Goal: Transaction & Acquisition: Purchase product/service

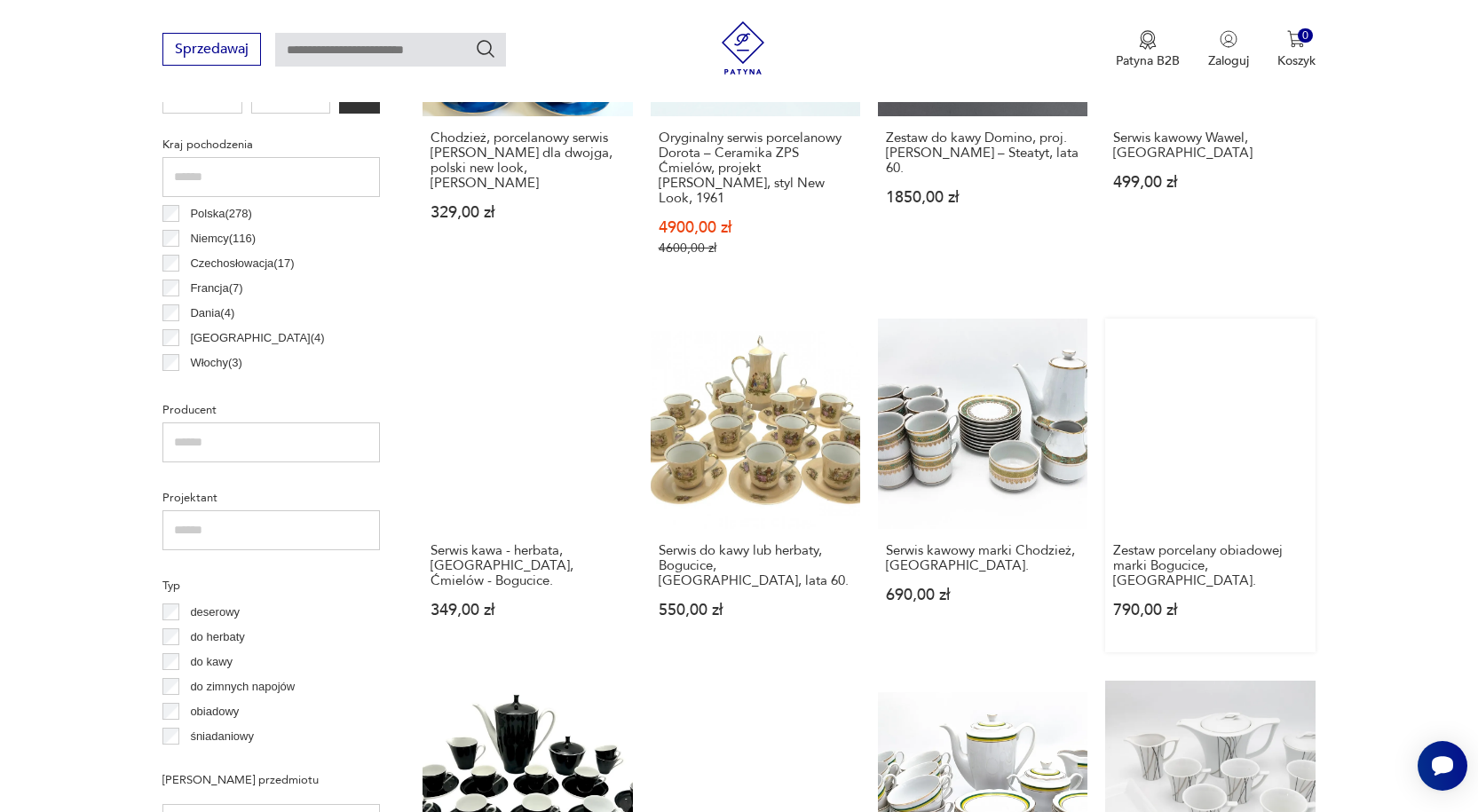
scroll to position [915, 0]
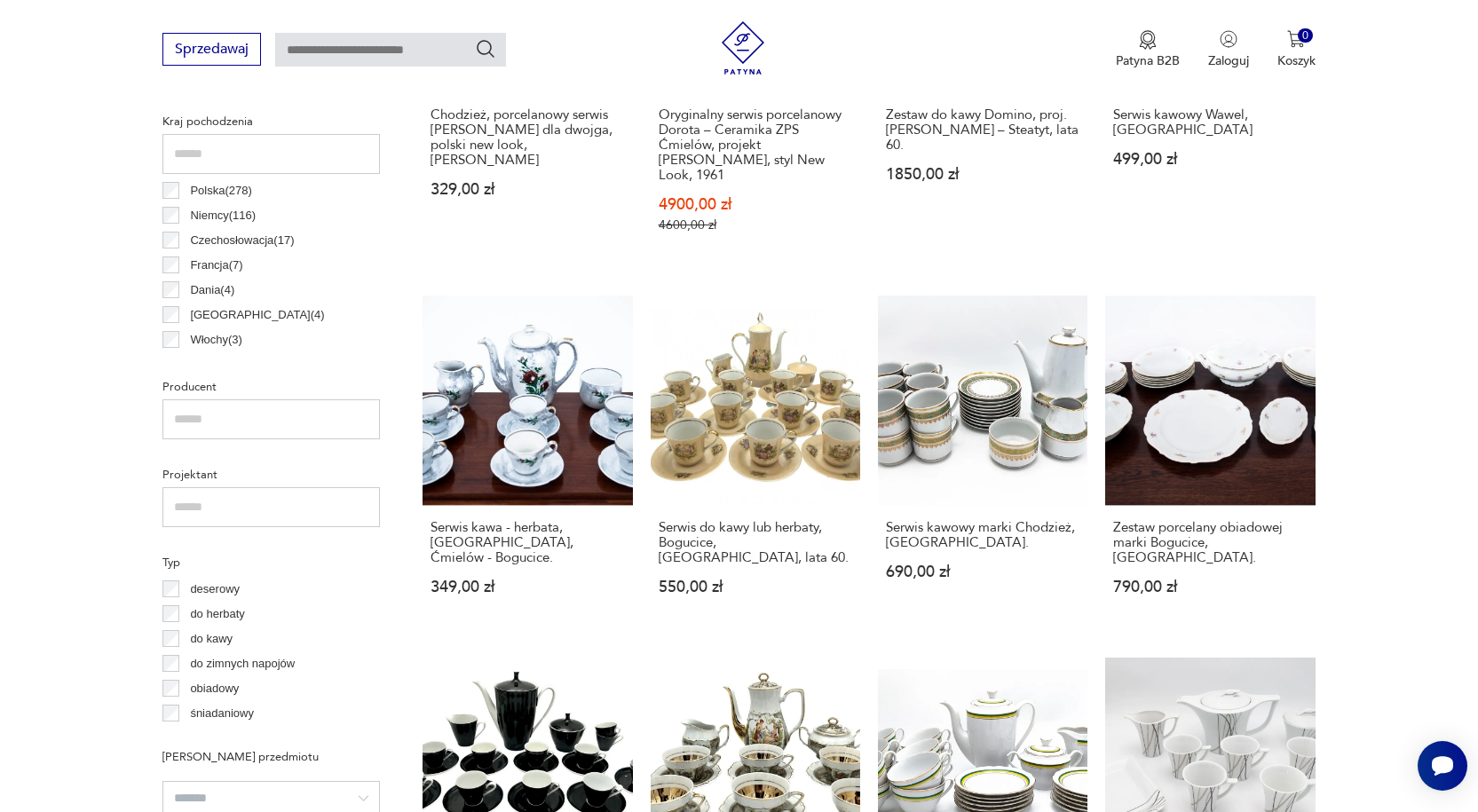
click at [226, 410] on input "text" at bounding box center [271, 419] width 218 height 40
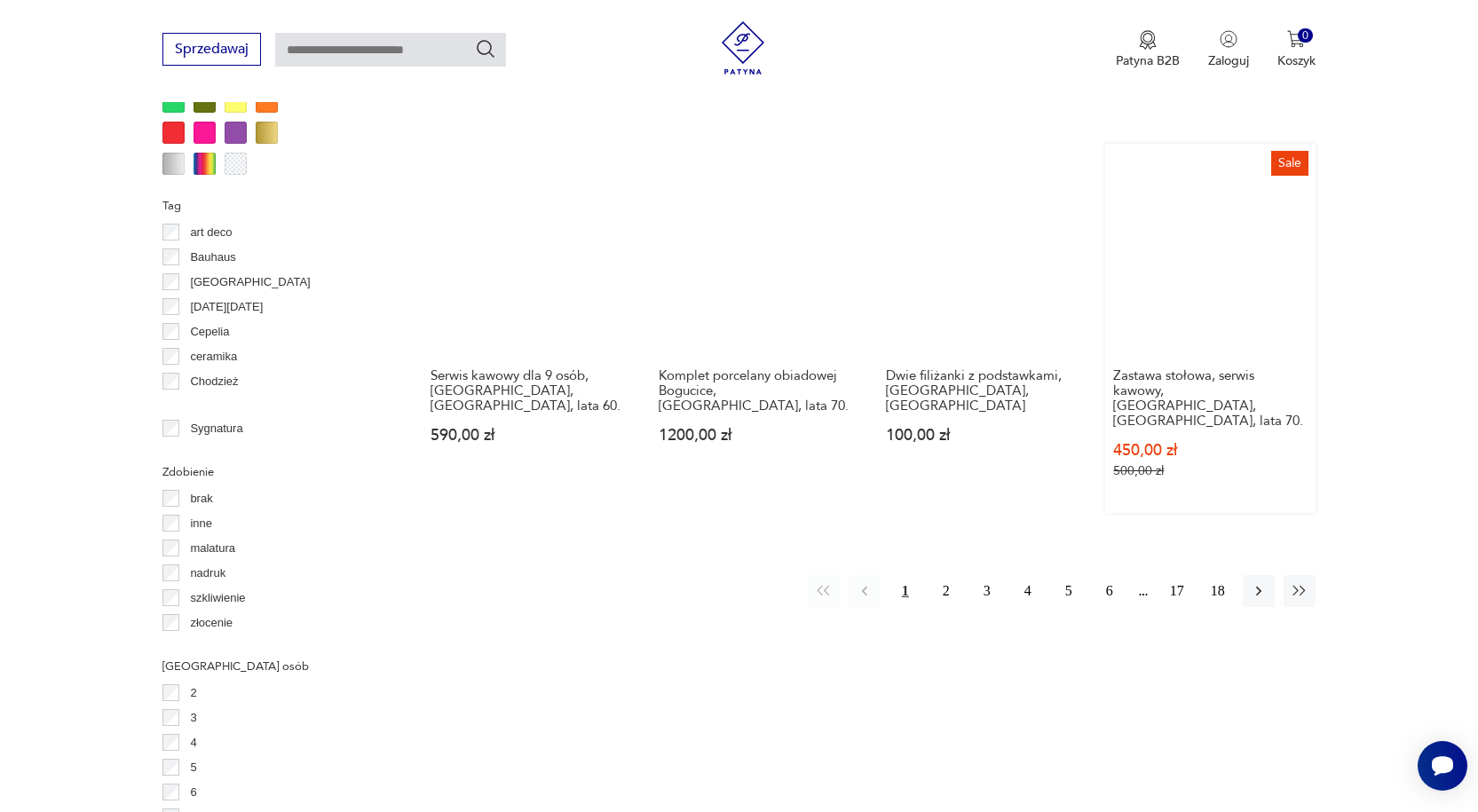
scroll to position [1890, 0]
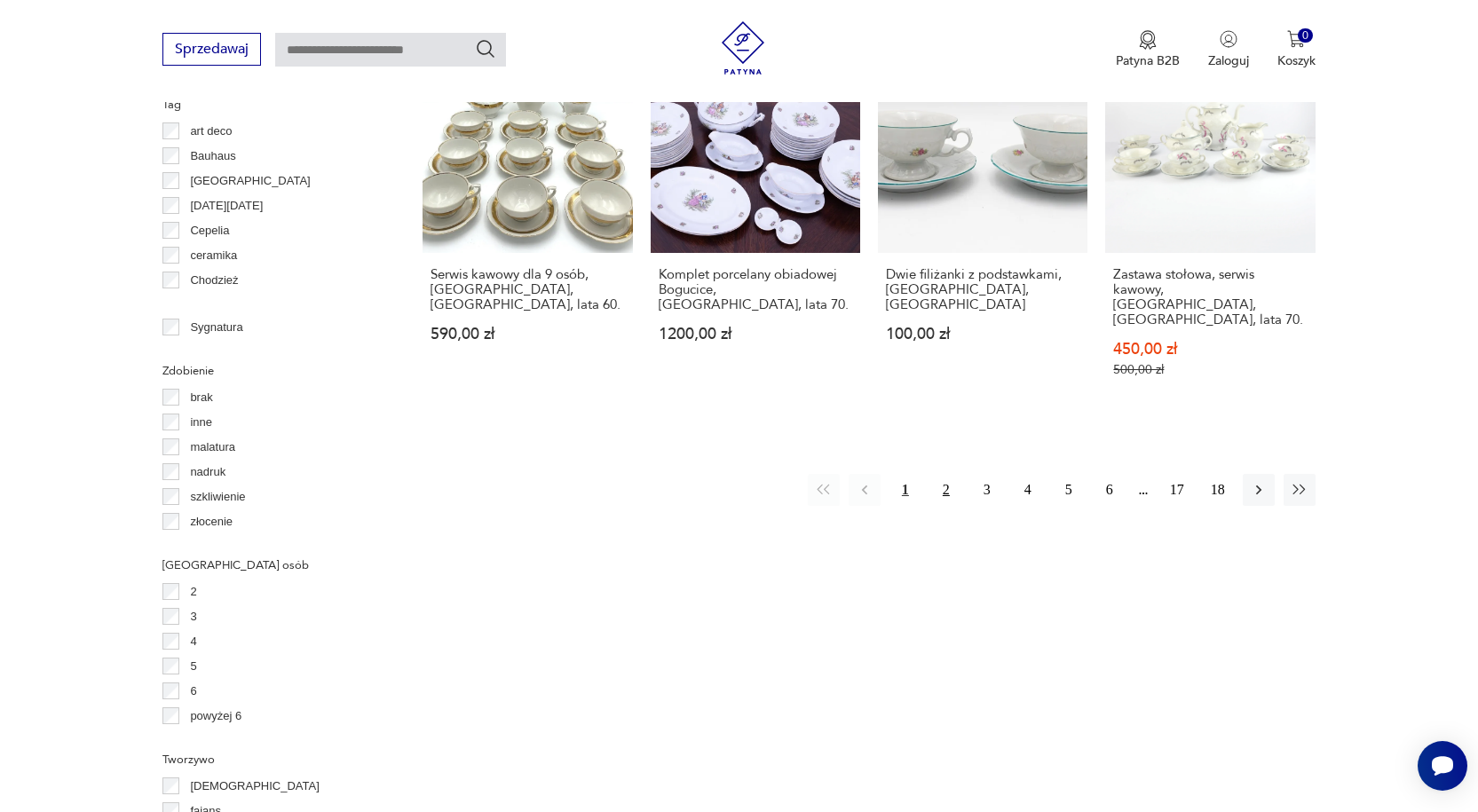
click at [946, 474] on button "2" at bounding box center [946, 490] width 32 height 32
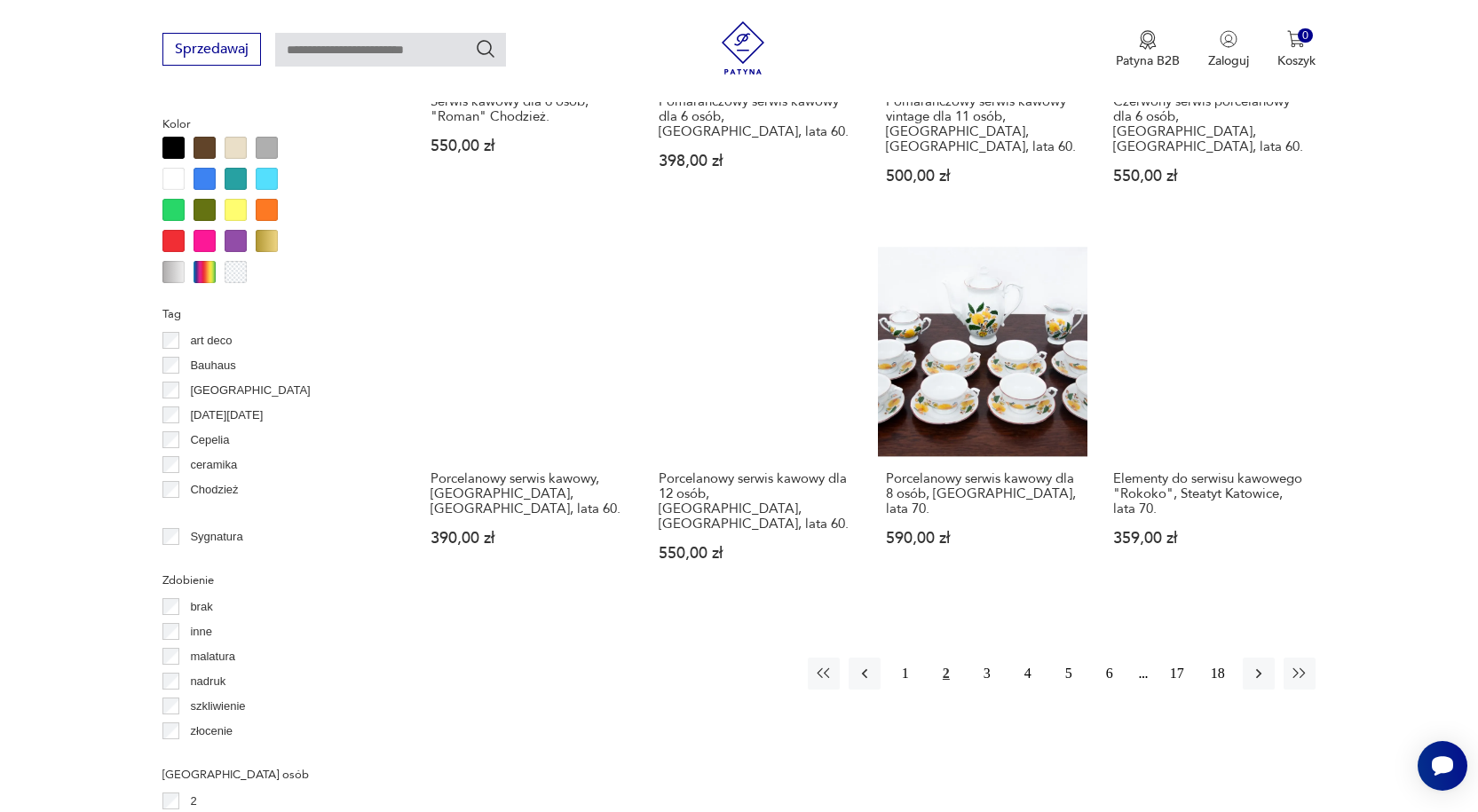
scroll to position [1713, 0]
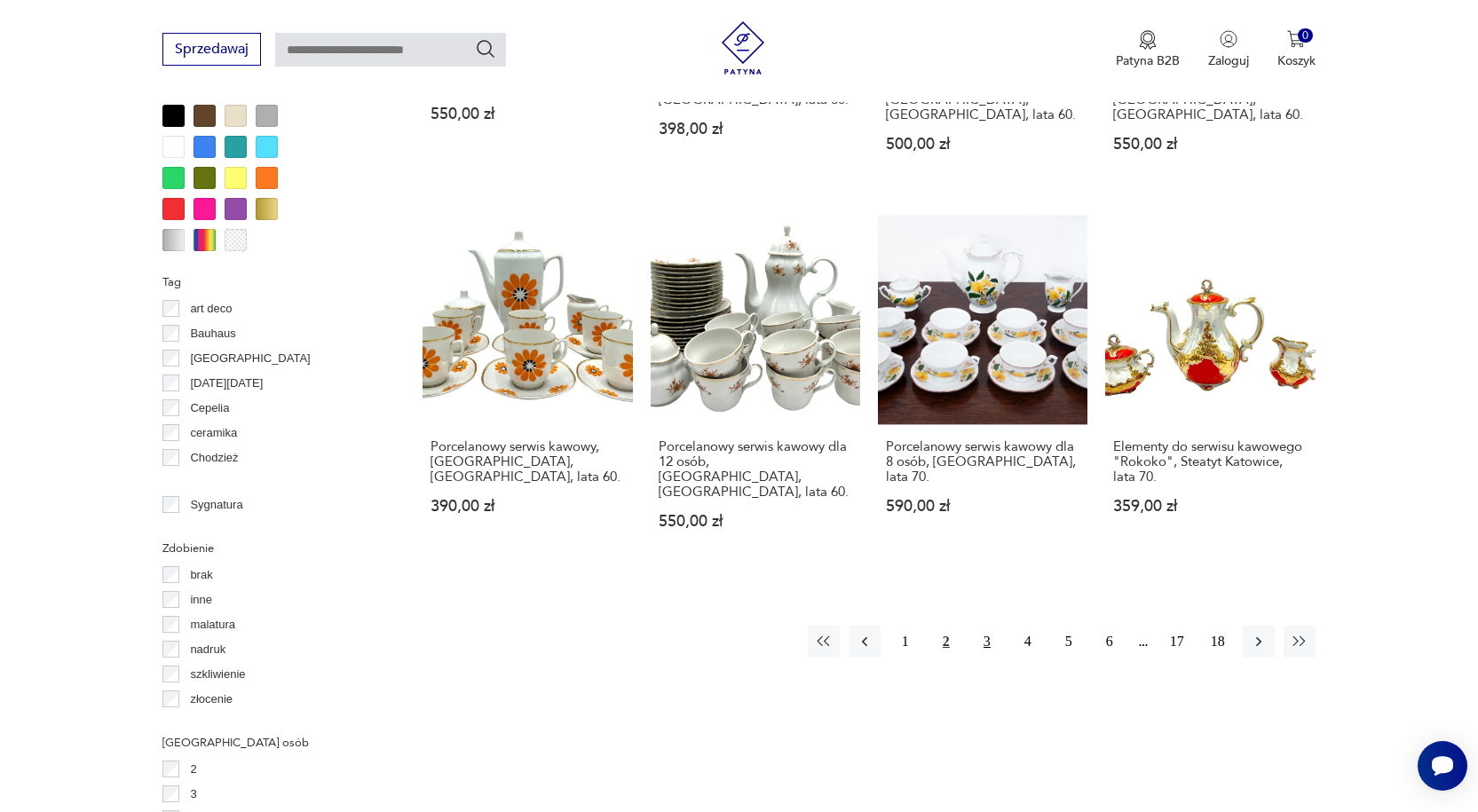
click at [987, 625] on button "3" at bounding box center [987, 641] width 32 height 32
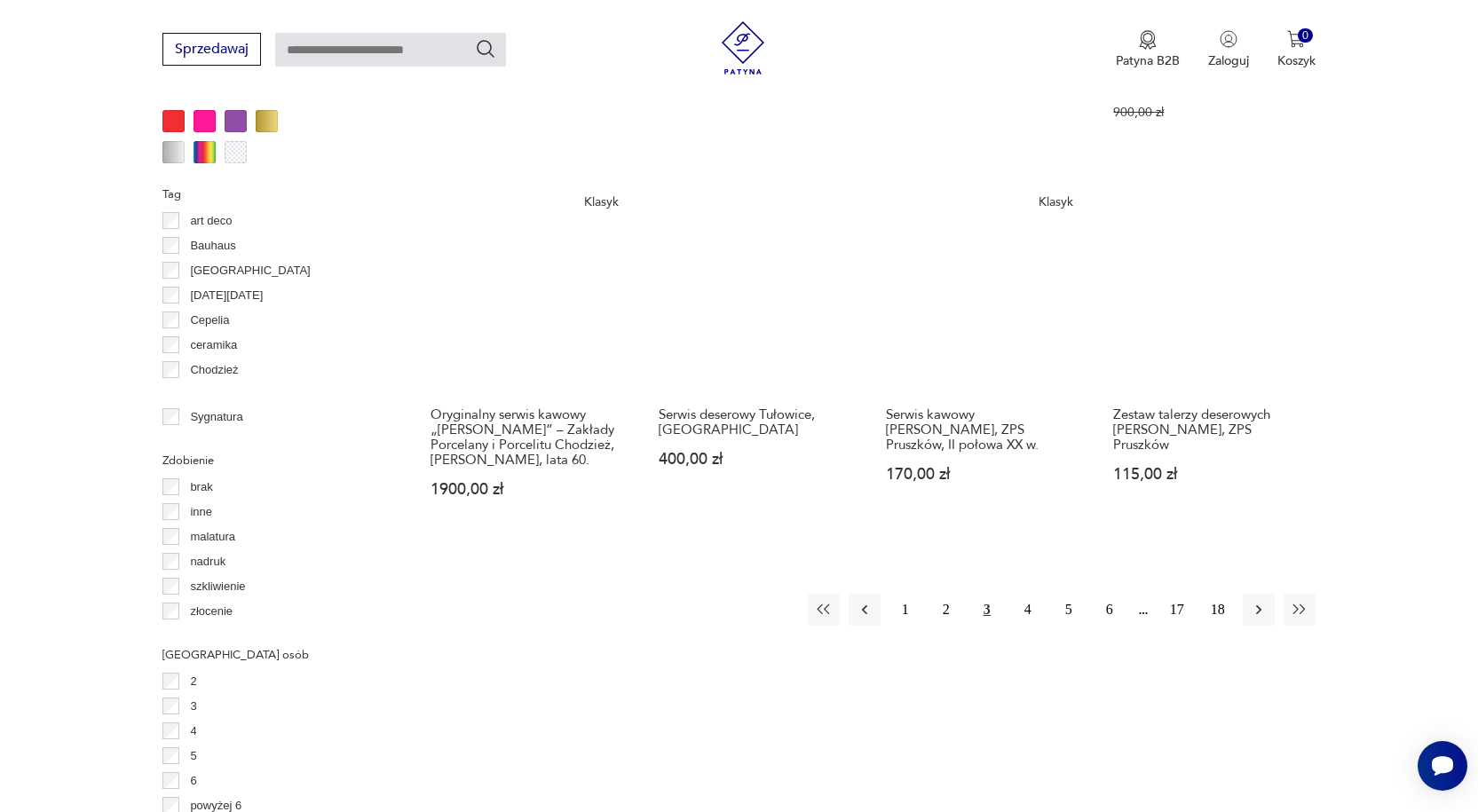
scroll to position [1802, 0]
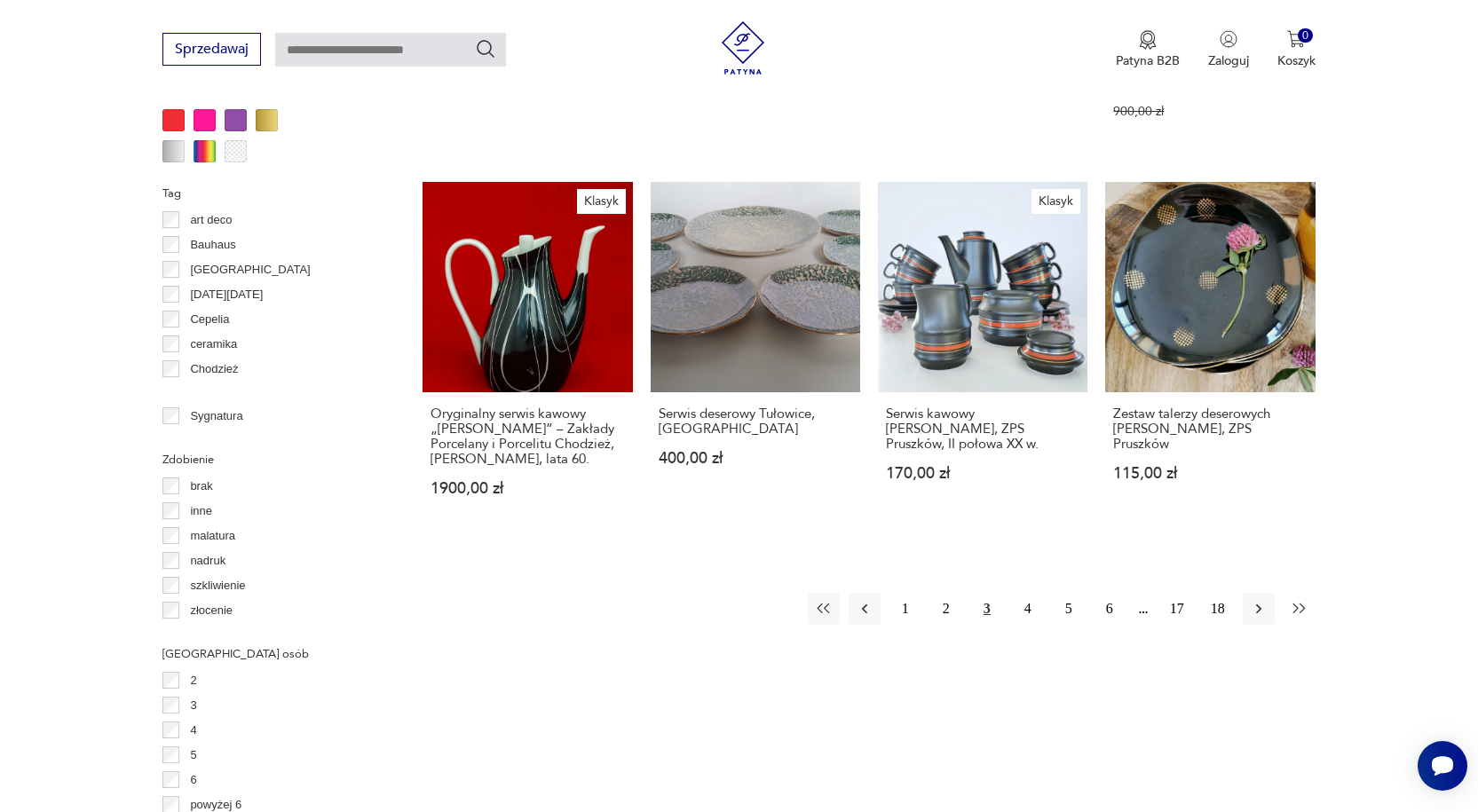
click at [1299, 600] on icon "button" at bounding box center [1299, 608] width 18 height 18
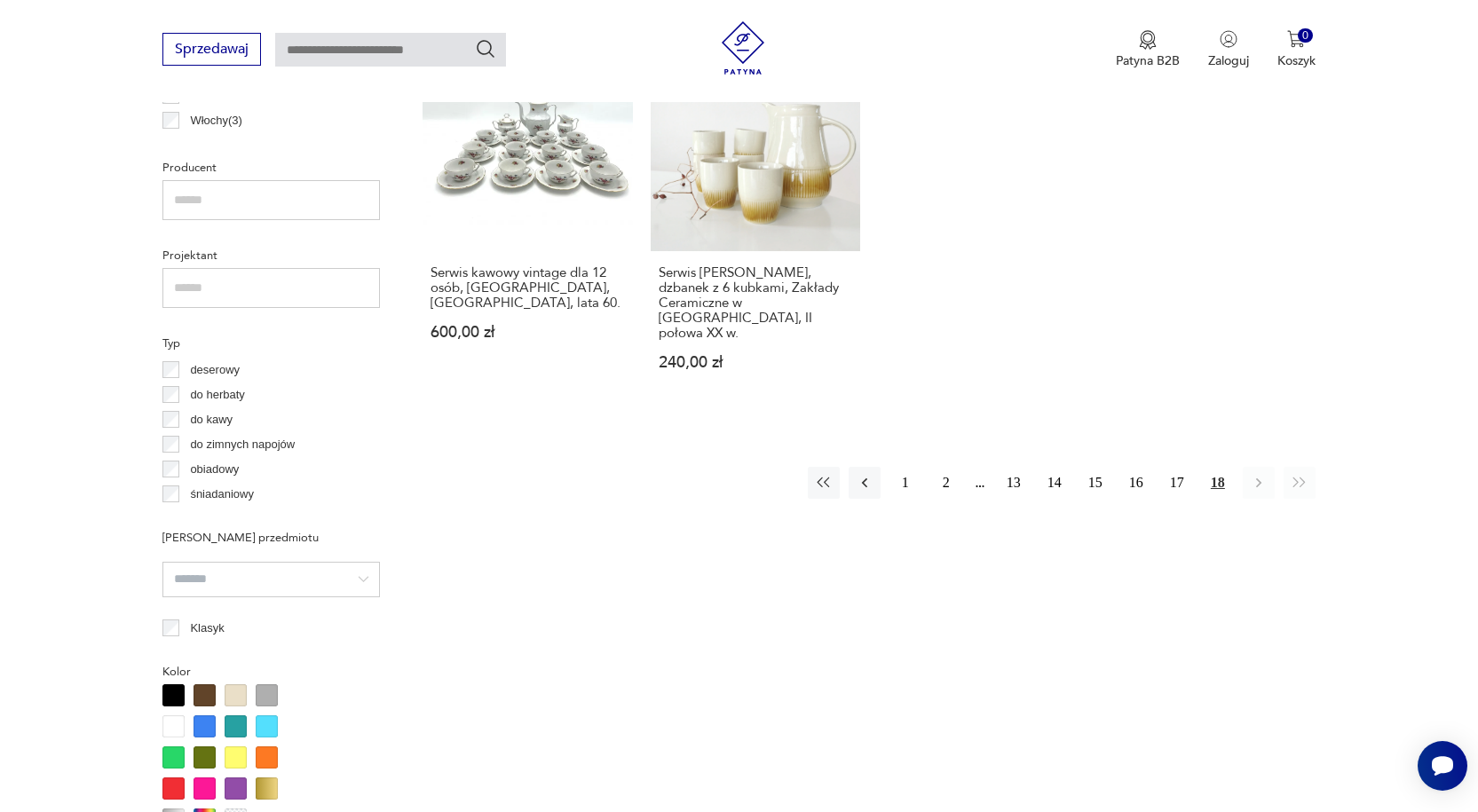
scroll to position [1270, 0]
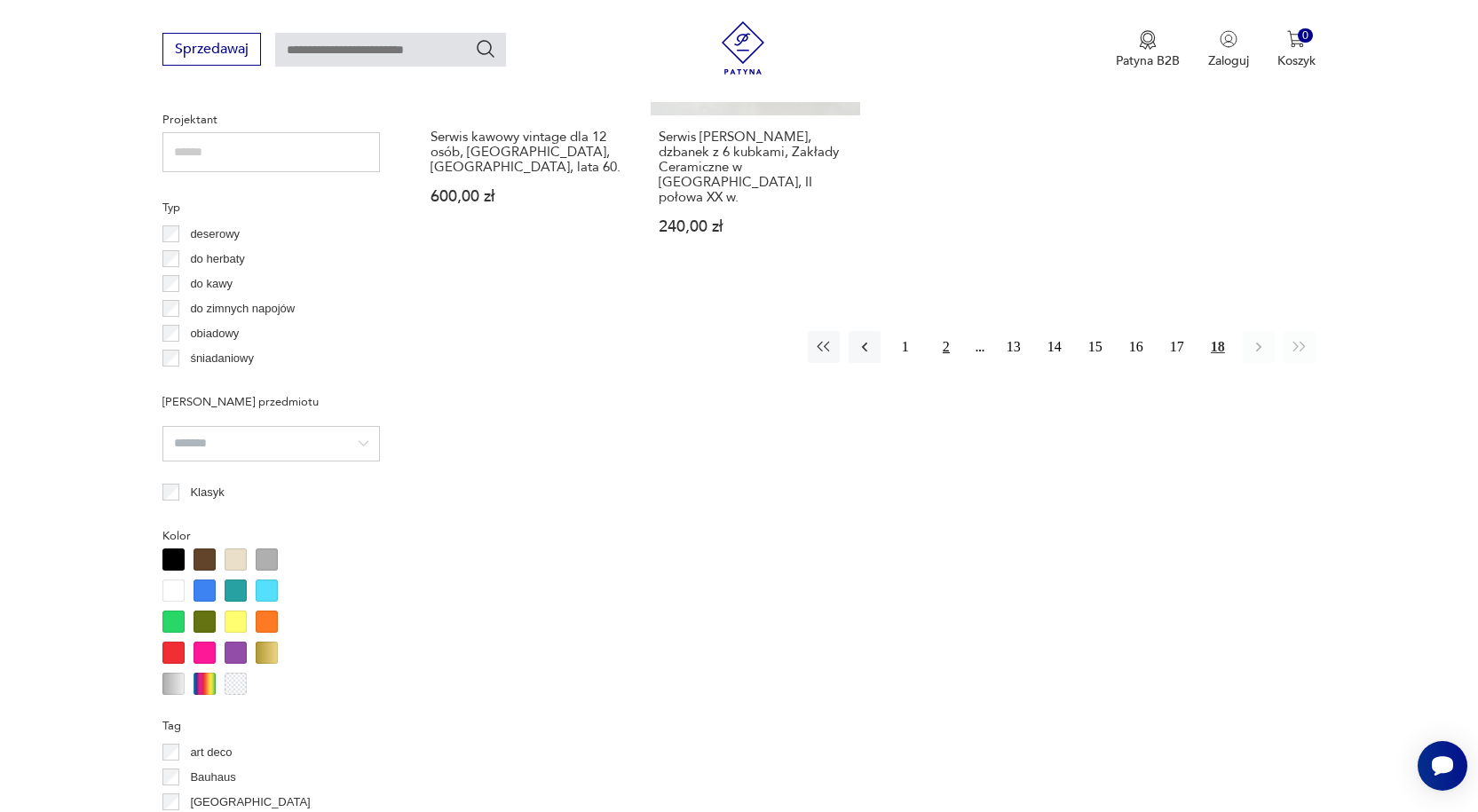
click at [945, 331] on button "2" at bounding box center [946, 347] width 32 height 32
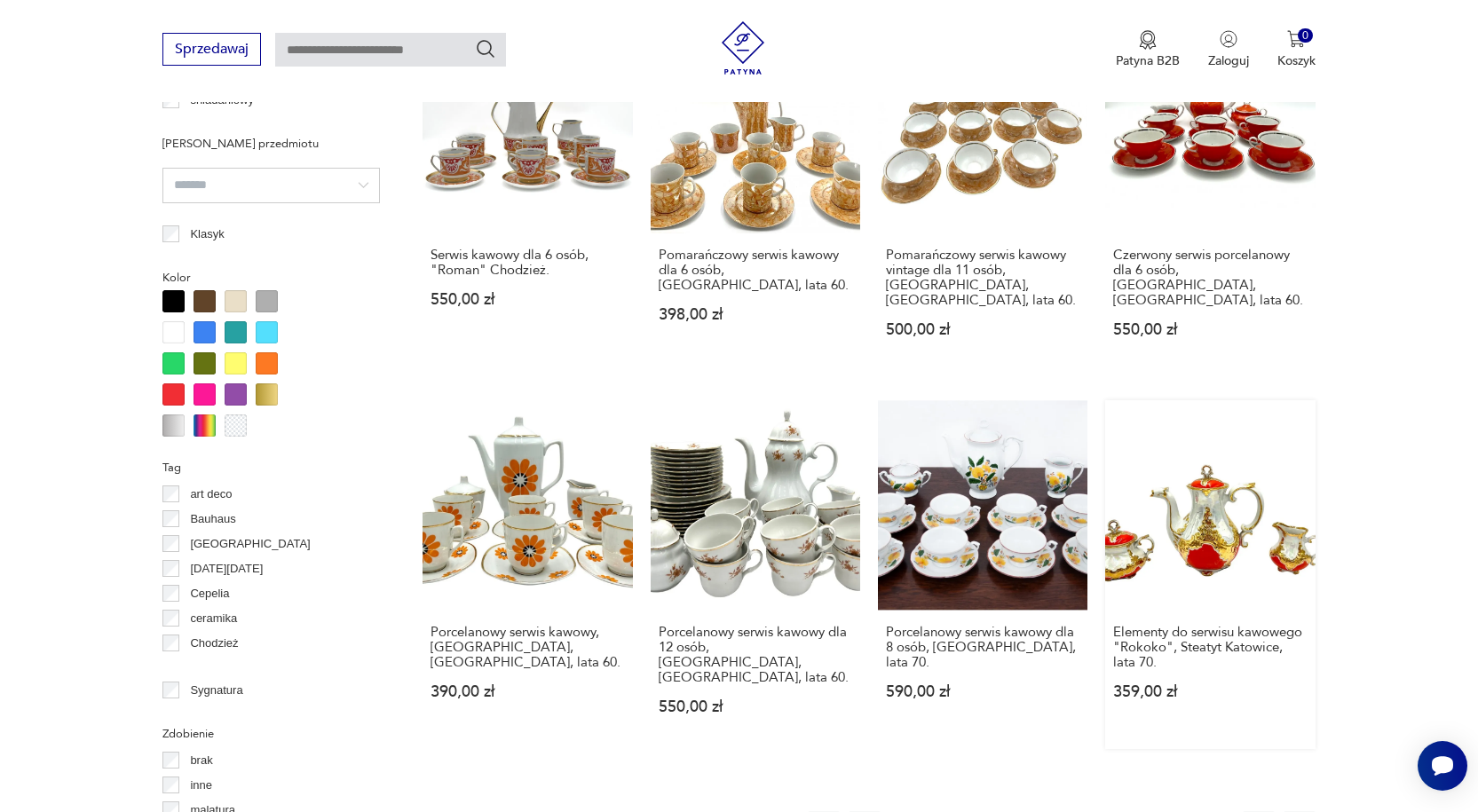
scroll to position [1713, 0]
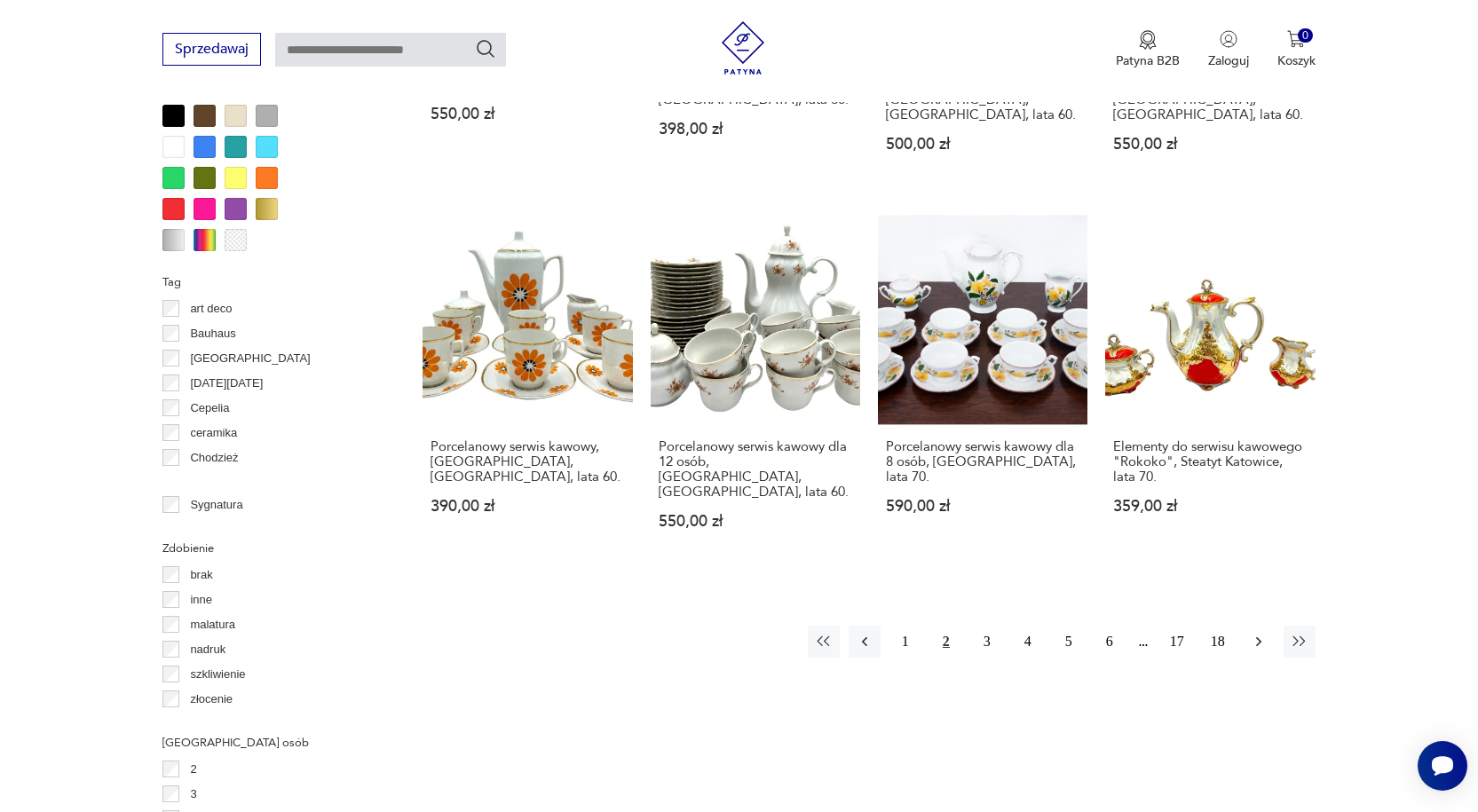
click at [1255, 633] on icon "button" at bounding box center [1258, 641] width 18 height 18
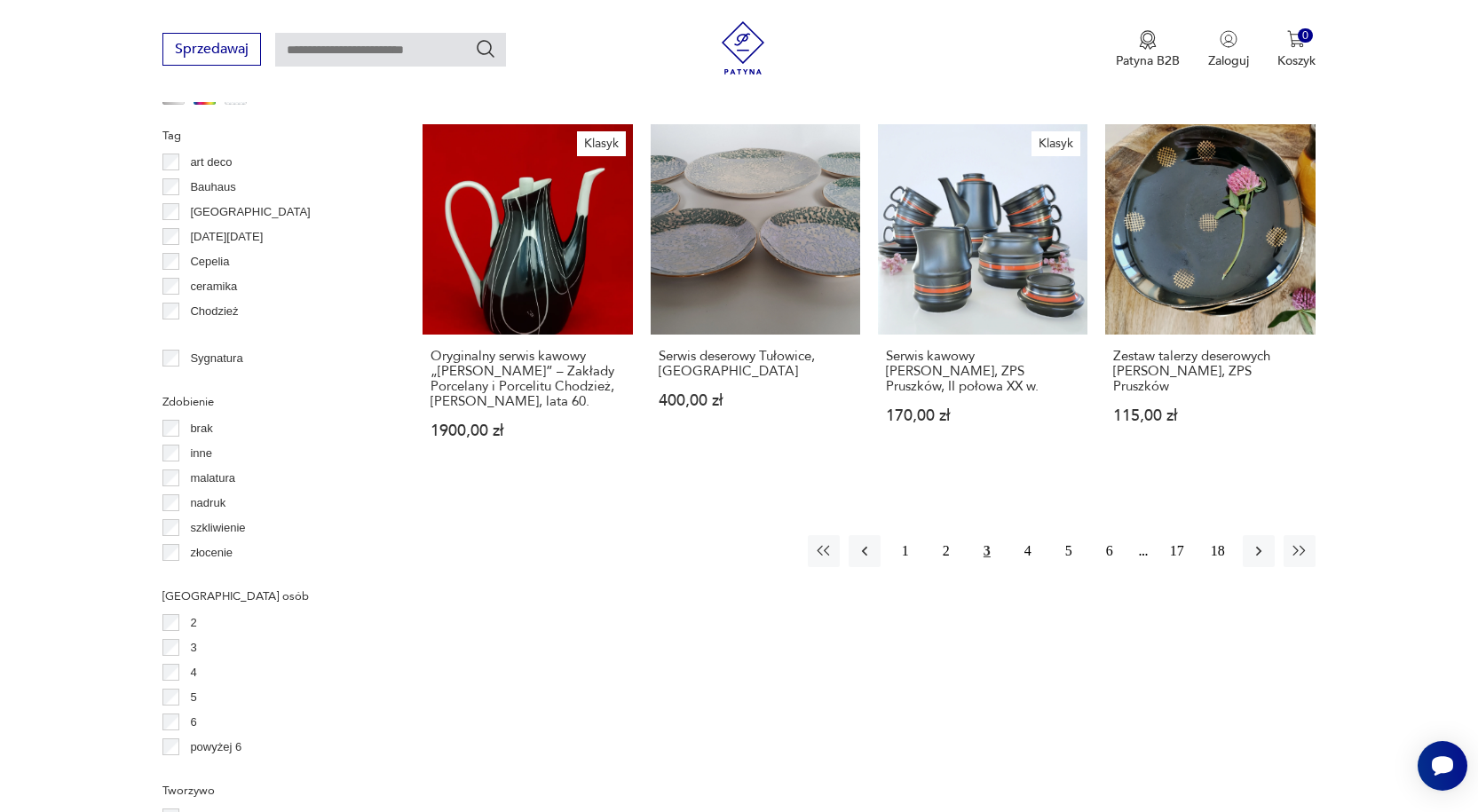
scroll to position [1890, 0]
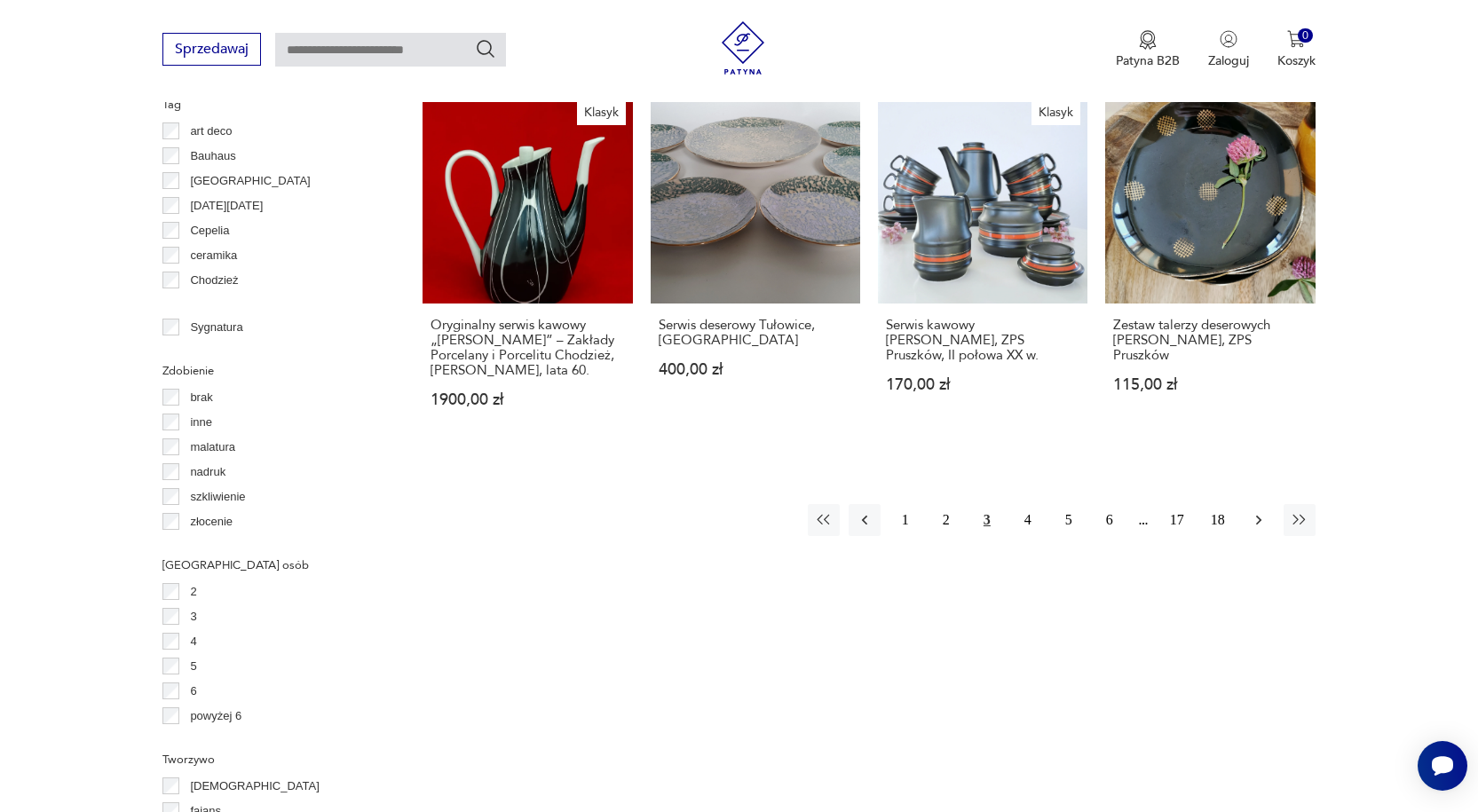
click at [1261, 511] on icon "button" at bounding box center [1258, 520] width 18 height 18
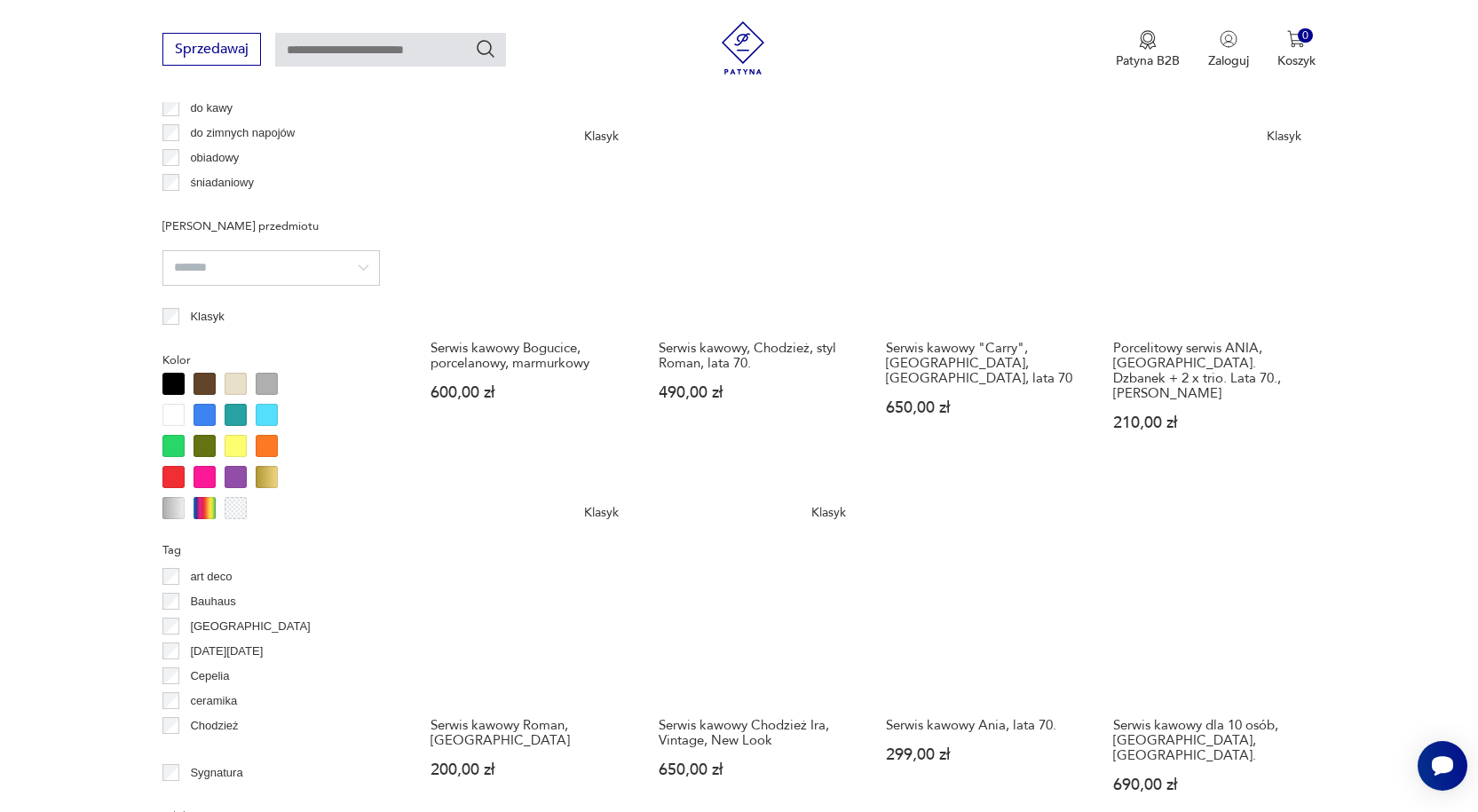
scroll to position [1624, 0]
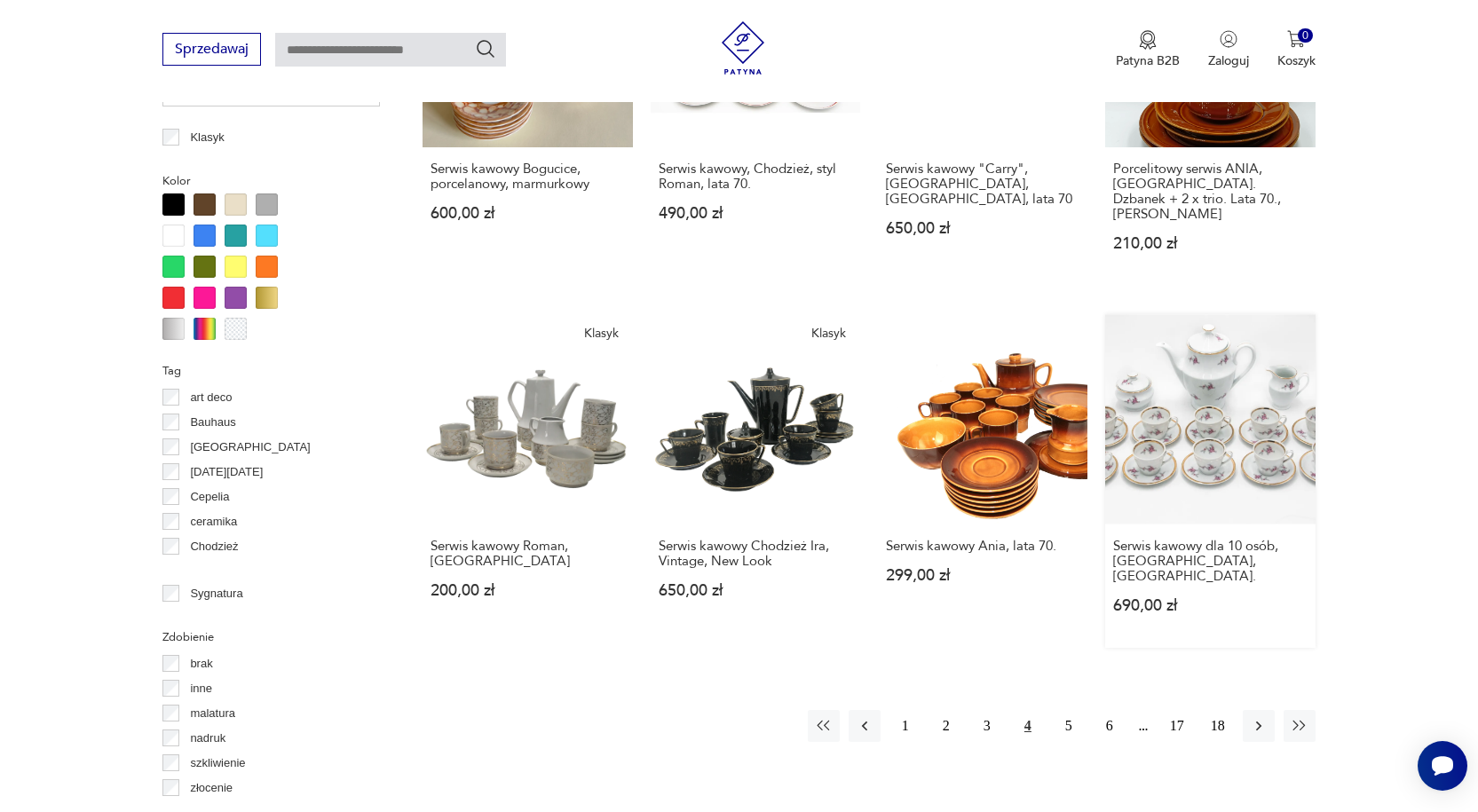
click at [1218, 443] on link "Serwis kawowy dla 10 osób, [GEOGRAPHIC_DATA], [GEOGRAPHIC_DATA] 690,00 zł" at bounding box center [1210, 480] width 209 height 333
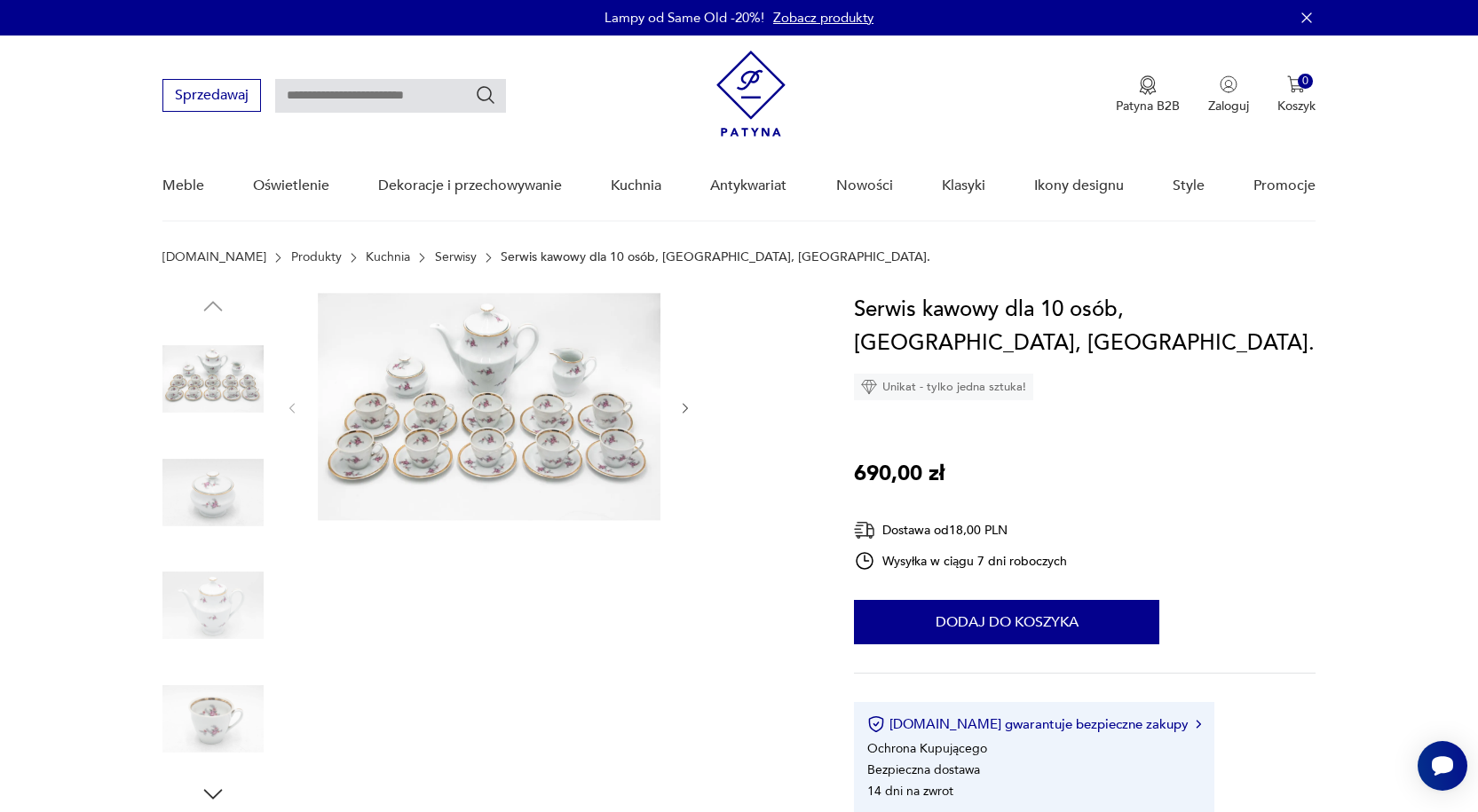
click at [218, 498] on img at bounding box center [213, 492] width 101 height 101
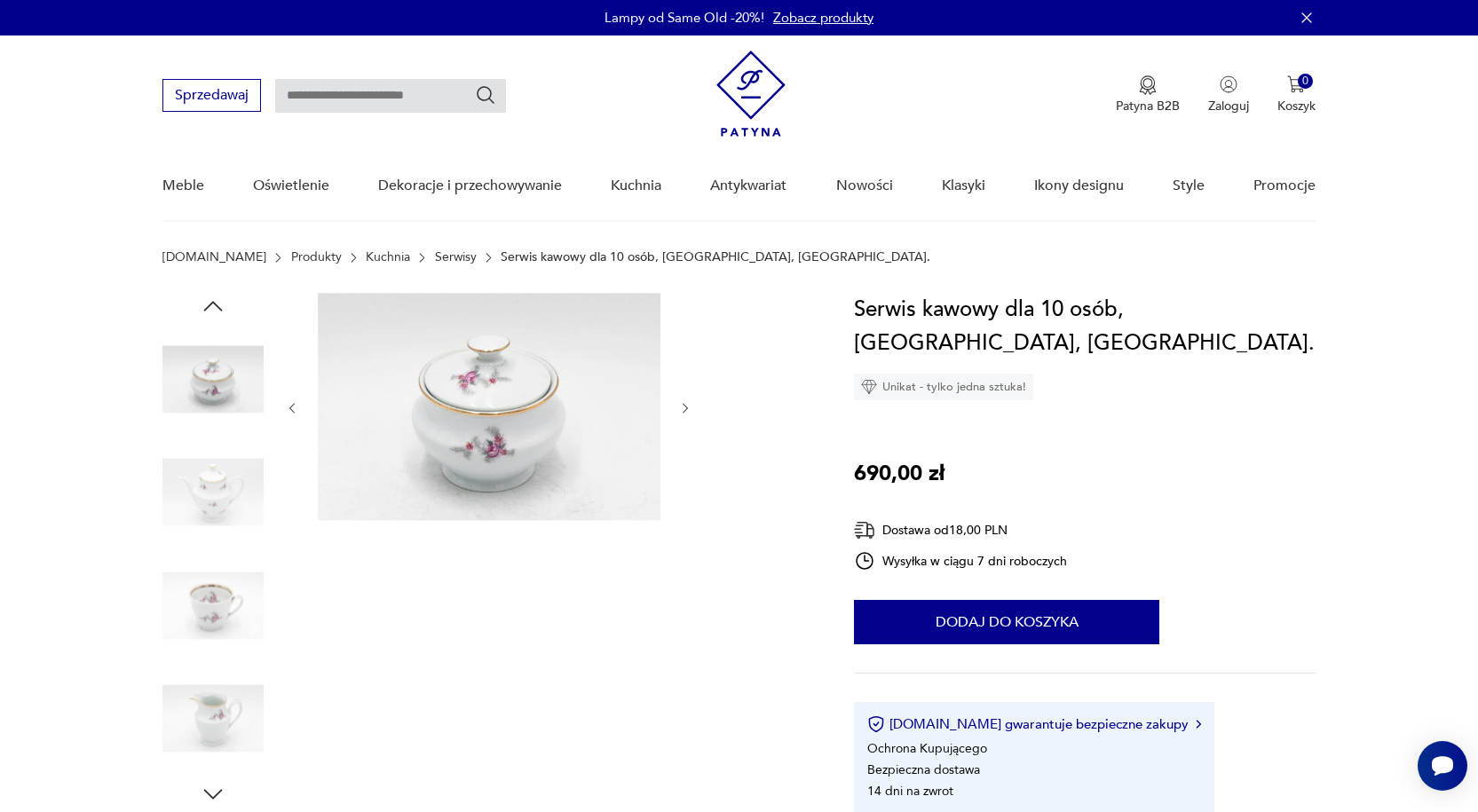
scroll to position [1788, 0]
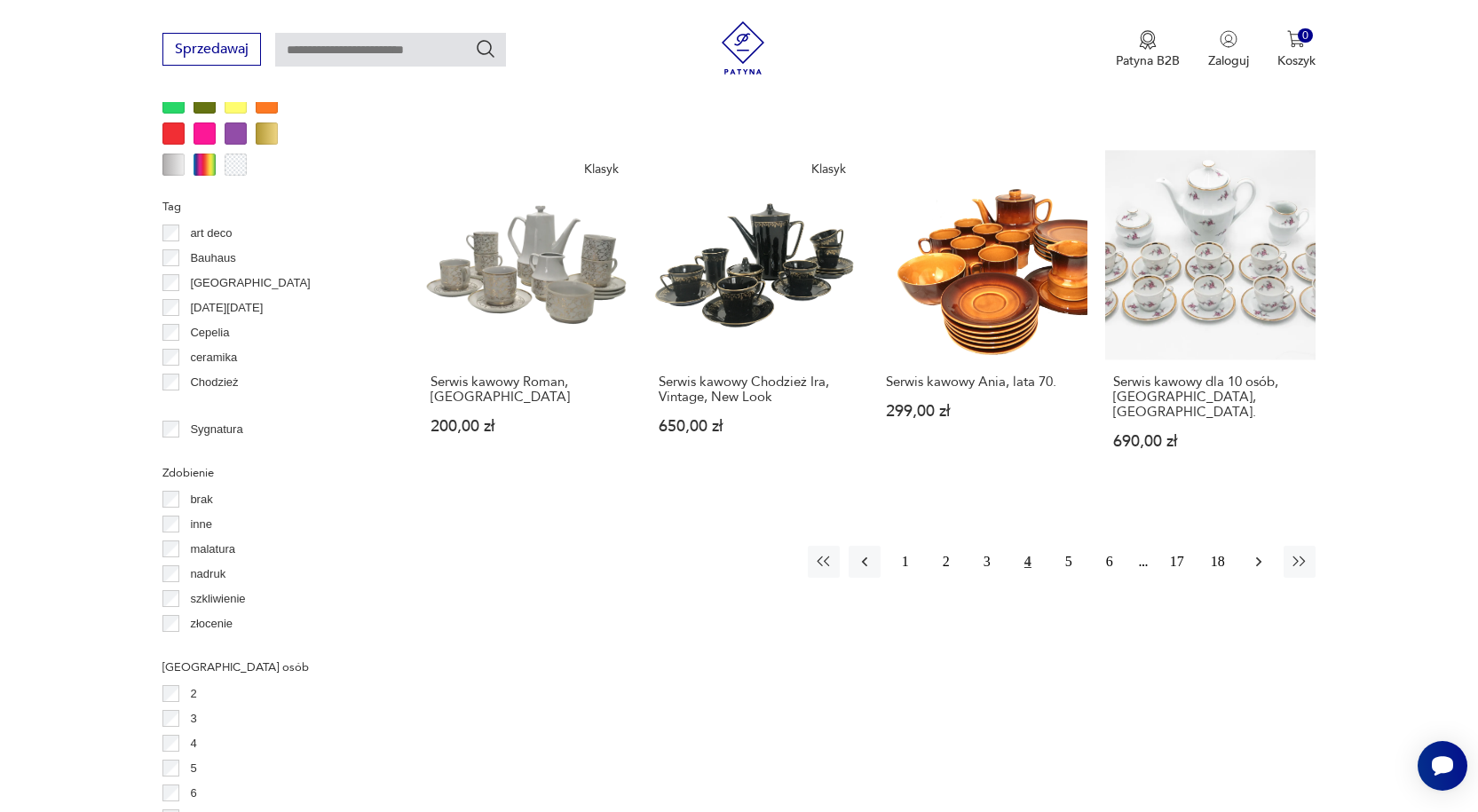
click at [1260, 556] on icon "button" at bounding box center [1258, 561] width 6 height 9
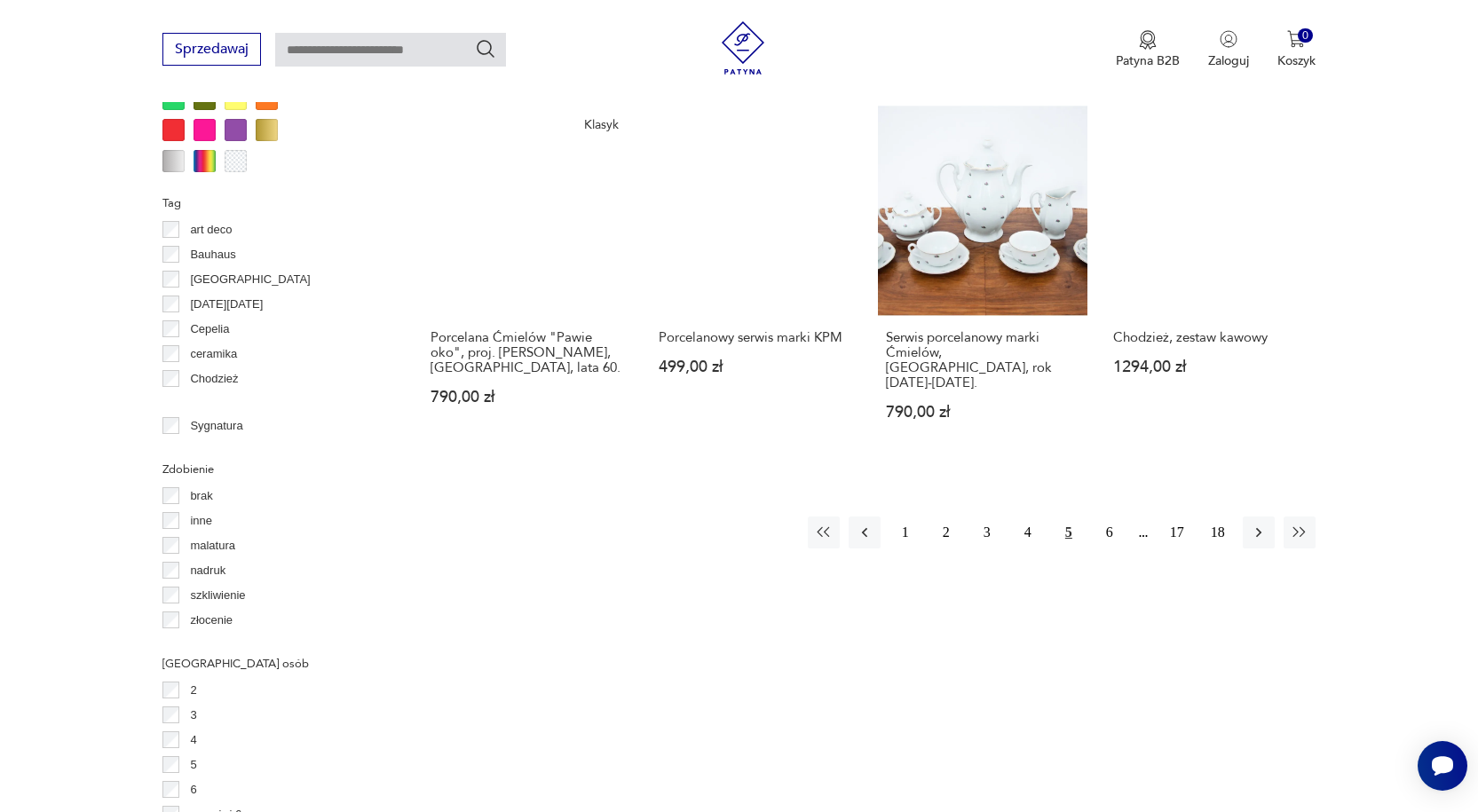
scroll to position [1802, 0]
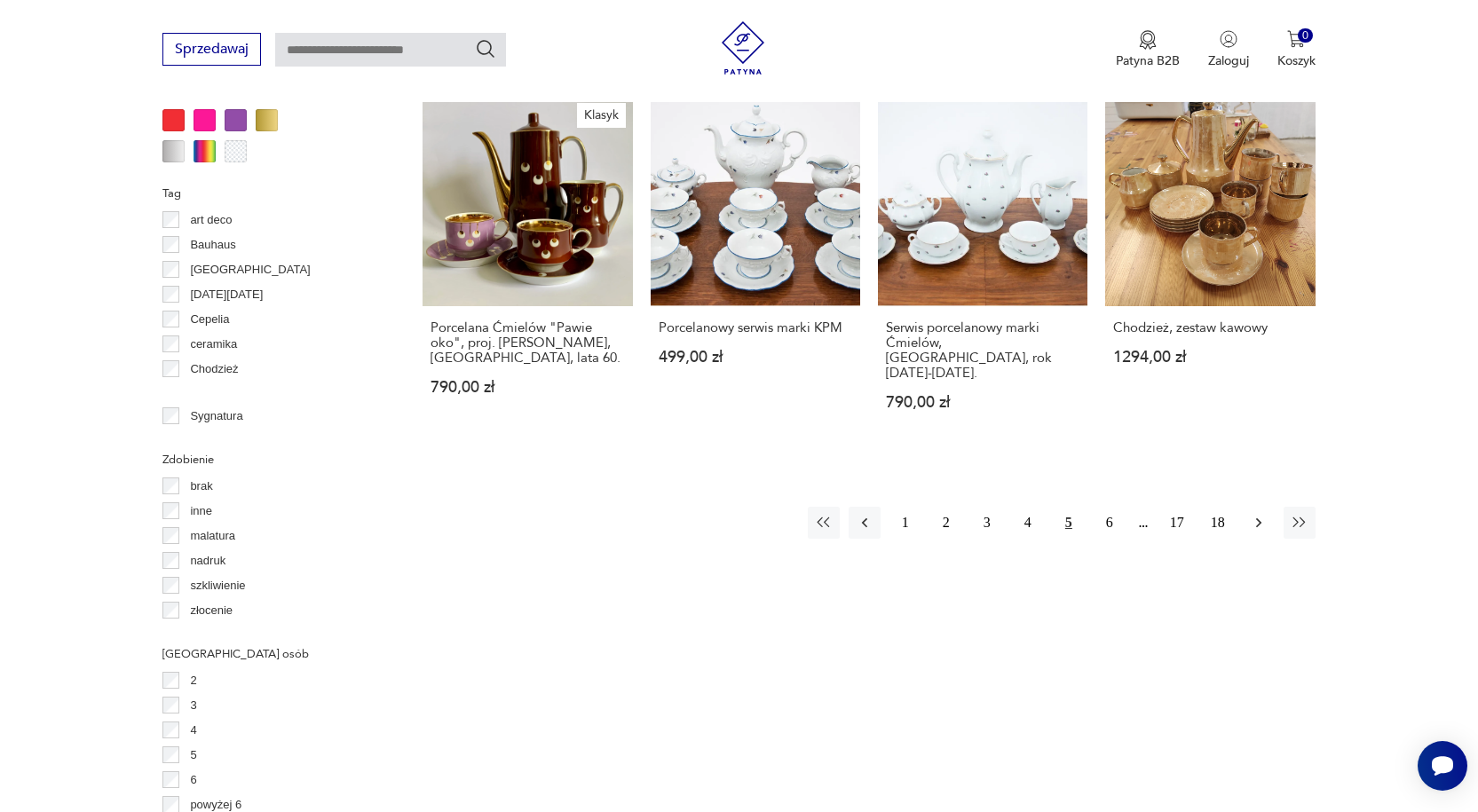
click at [1257, 514] on icon "button" at bounding box center [1258, 522] width 18 height 18
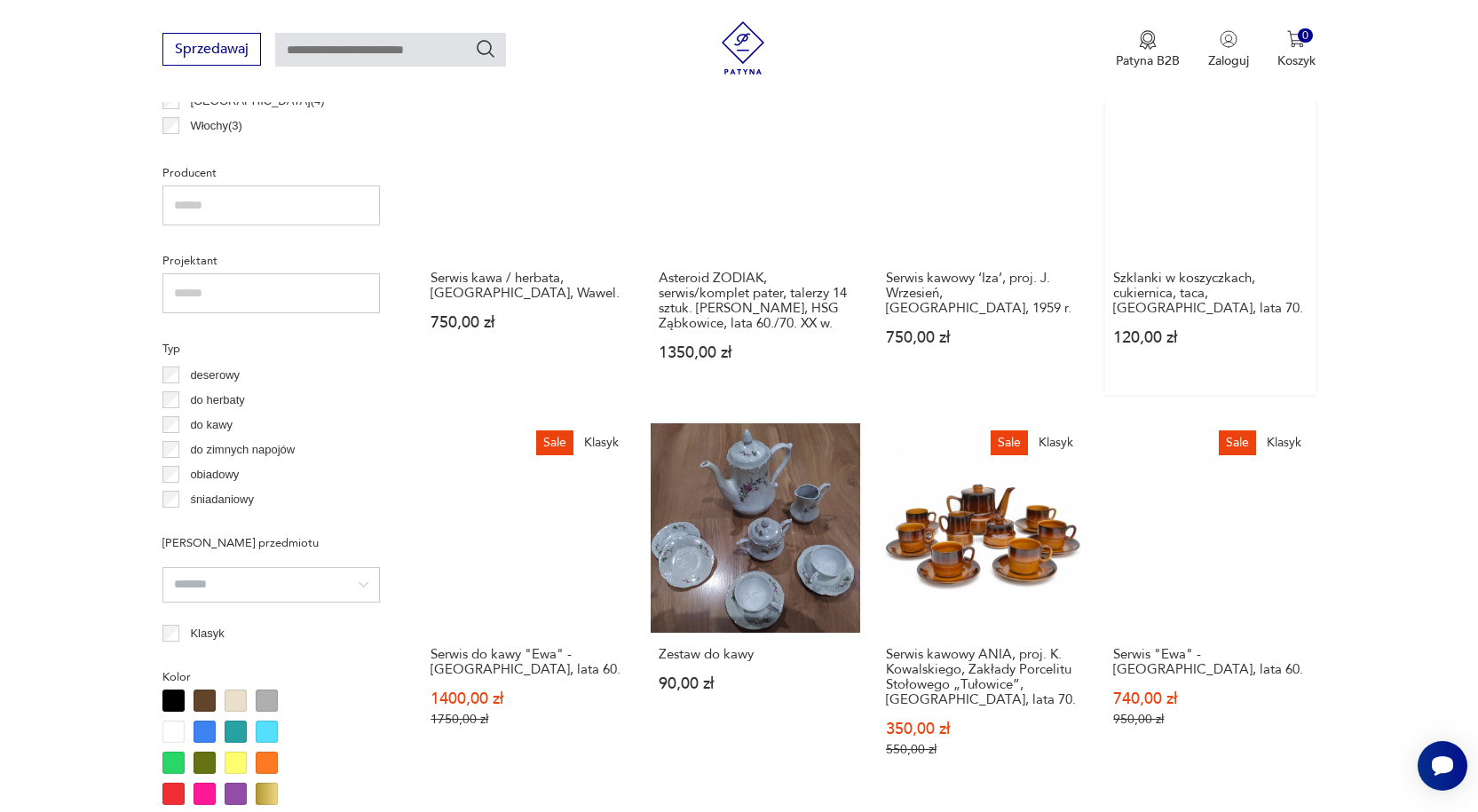
scroll to position [1181, 0]
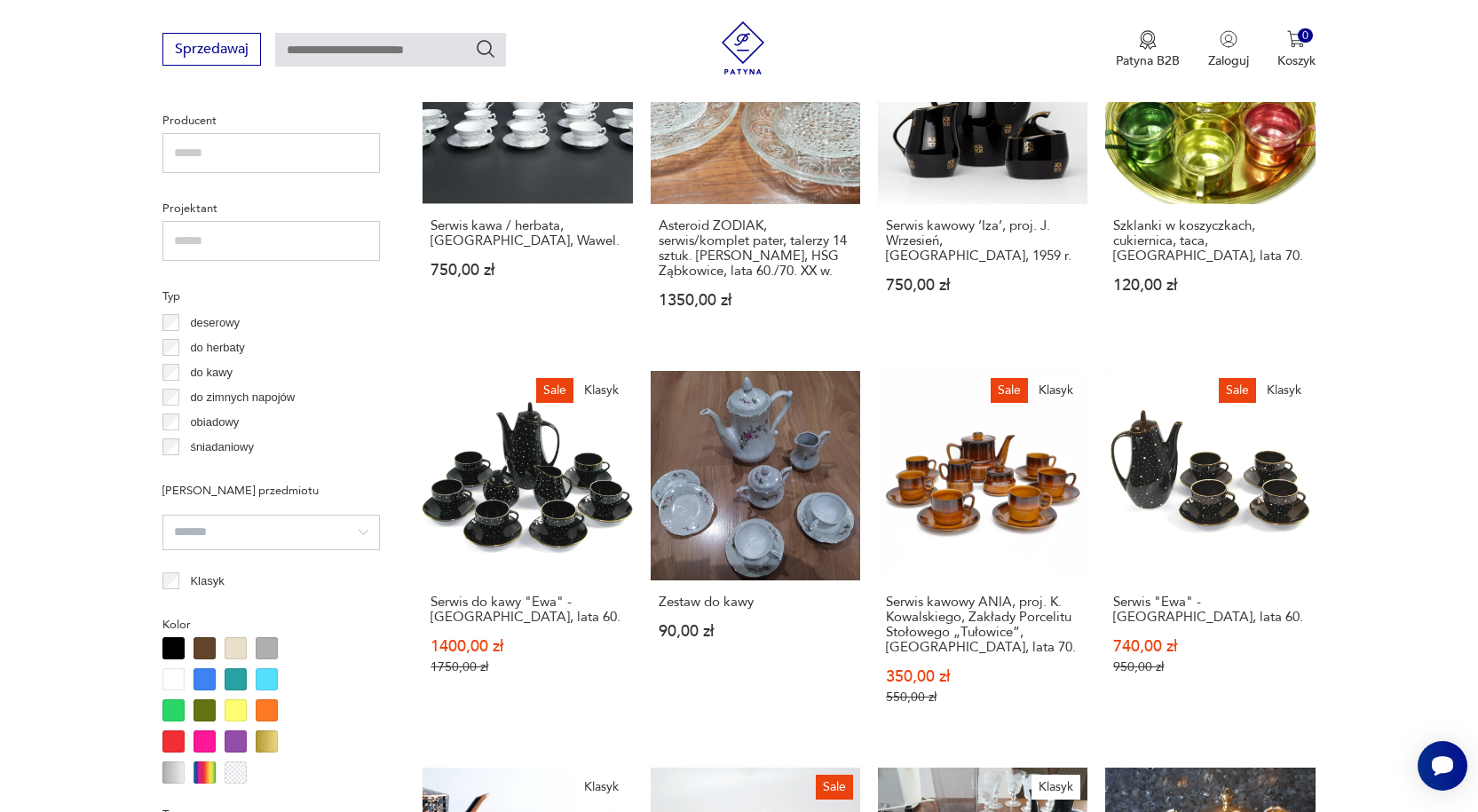
click at [234, 156] on input "text" at bounding box center [271, 152] width 218 height 40
click at [221, 150] on input "text" at bounding box center [271, 152] width 218 height 40
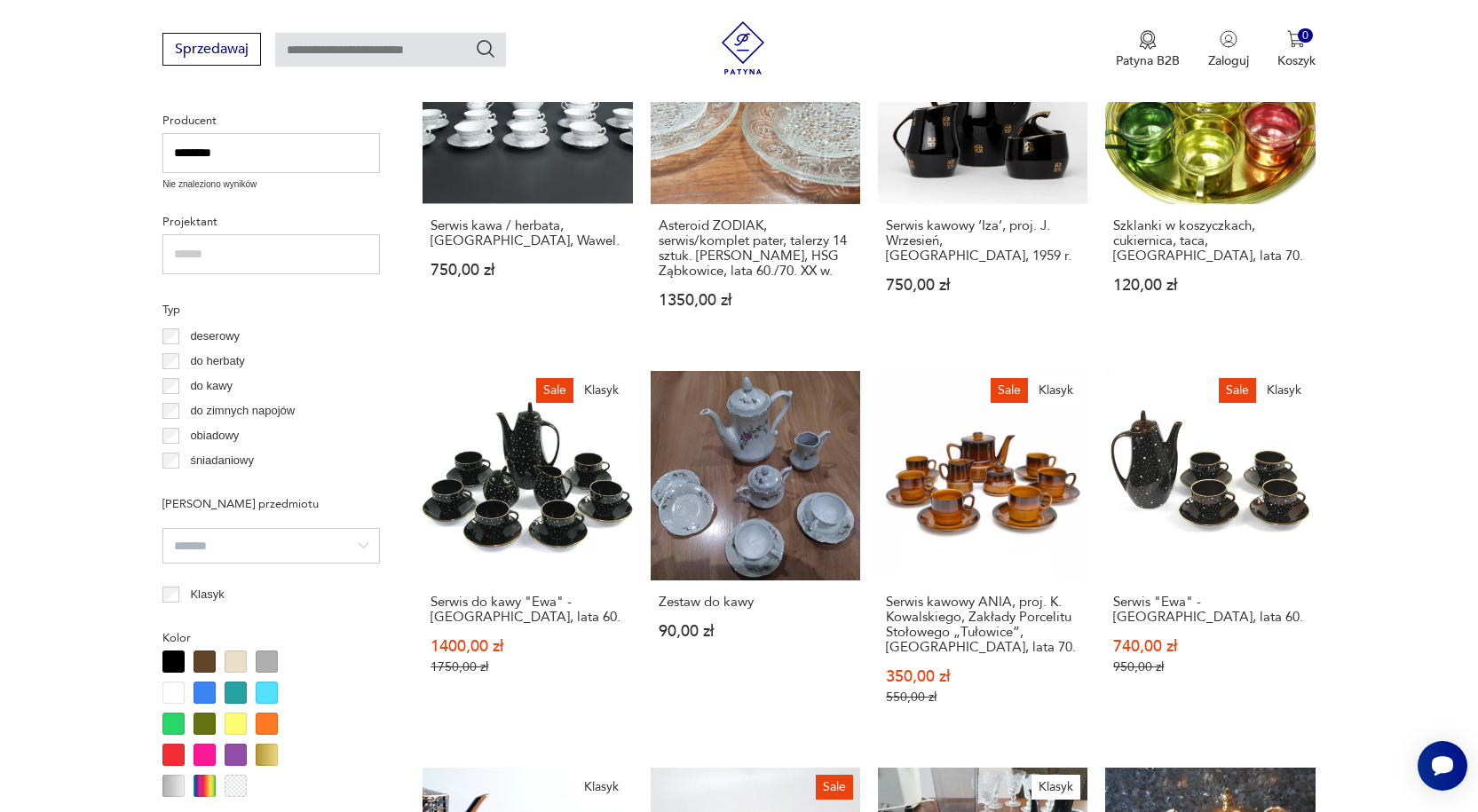
click at [250, 159] on input "********" at bounding box center [271, 152] width 218 height 40
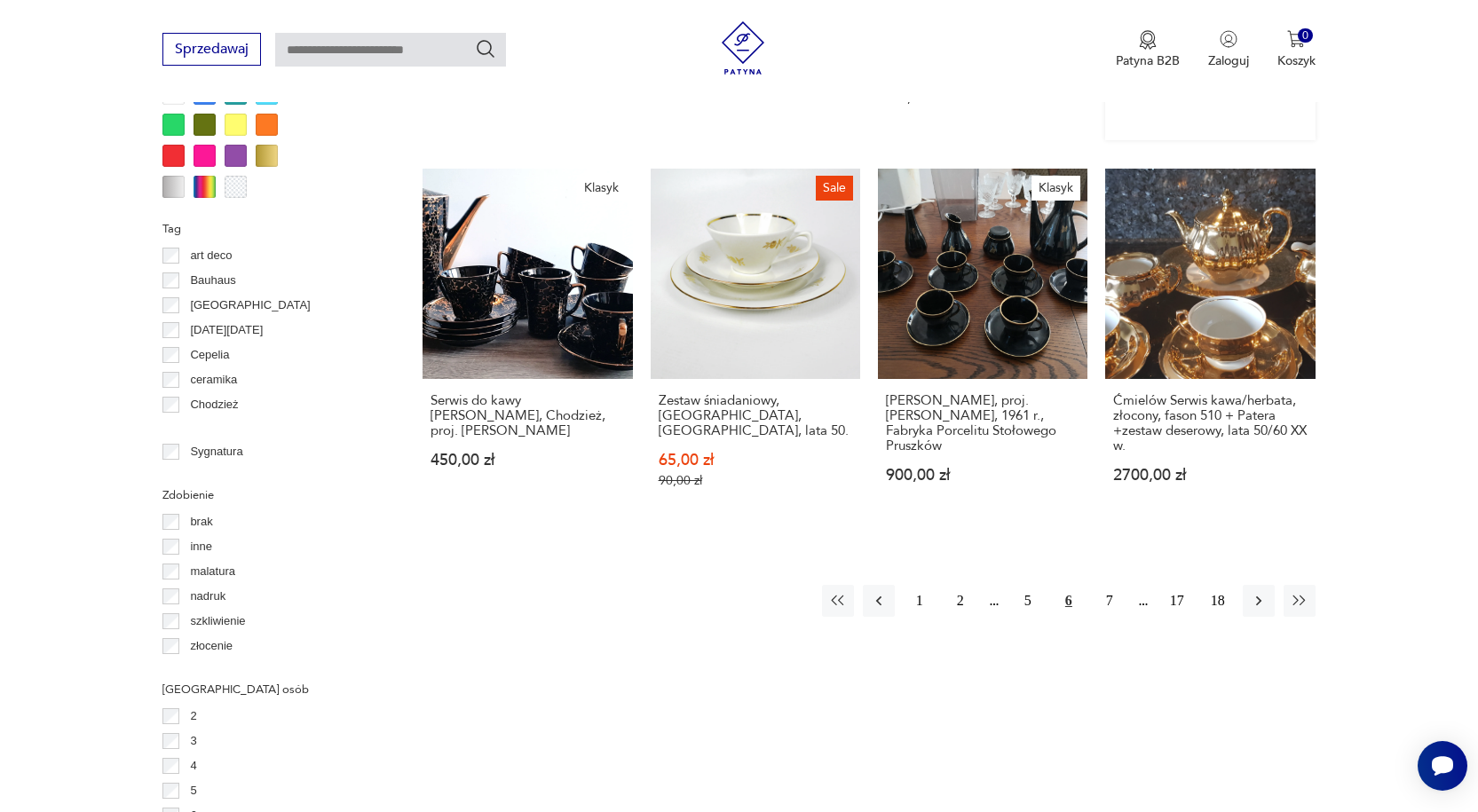
scroll to position [1802, 0]
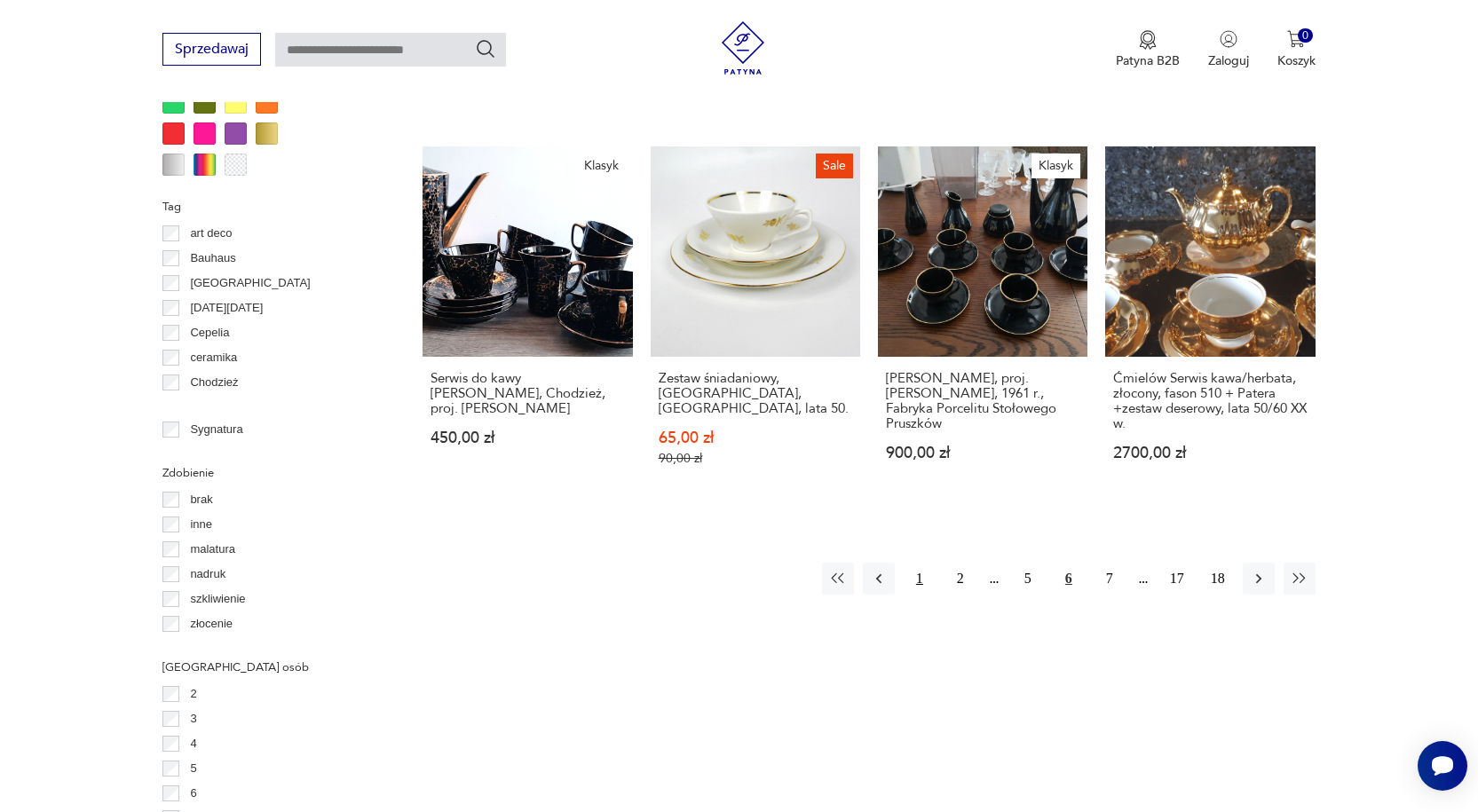
click at [916, 563] on button "1" at bounding box center [919, 578] width 32 height 32
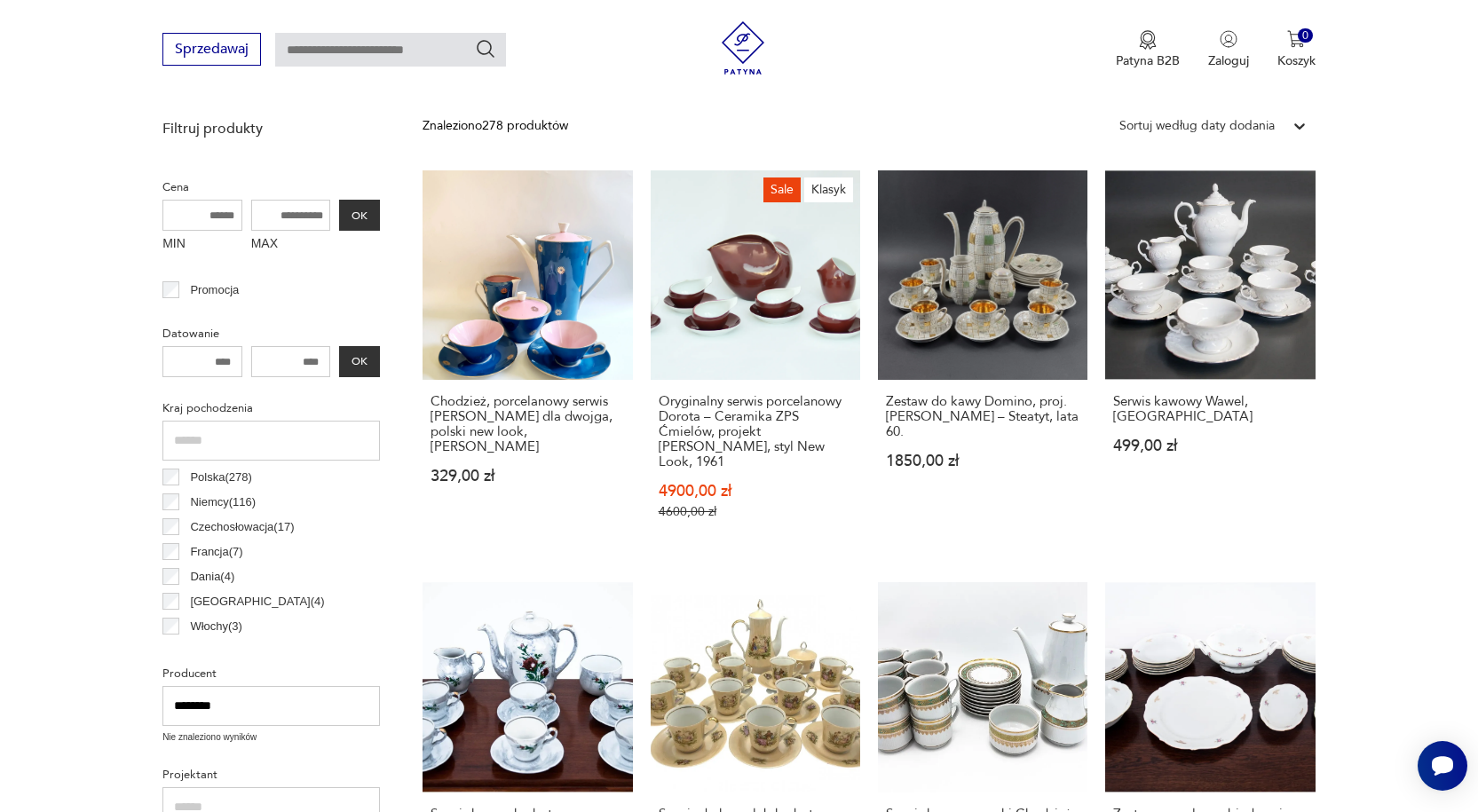
scroll to position [648, 0]
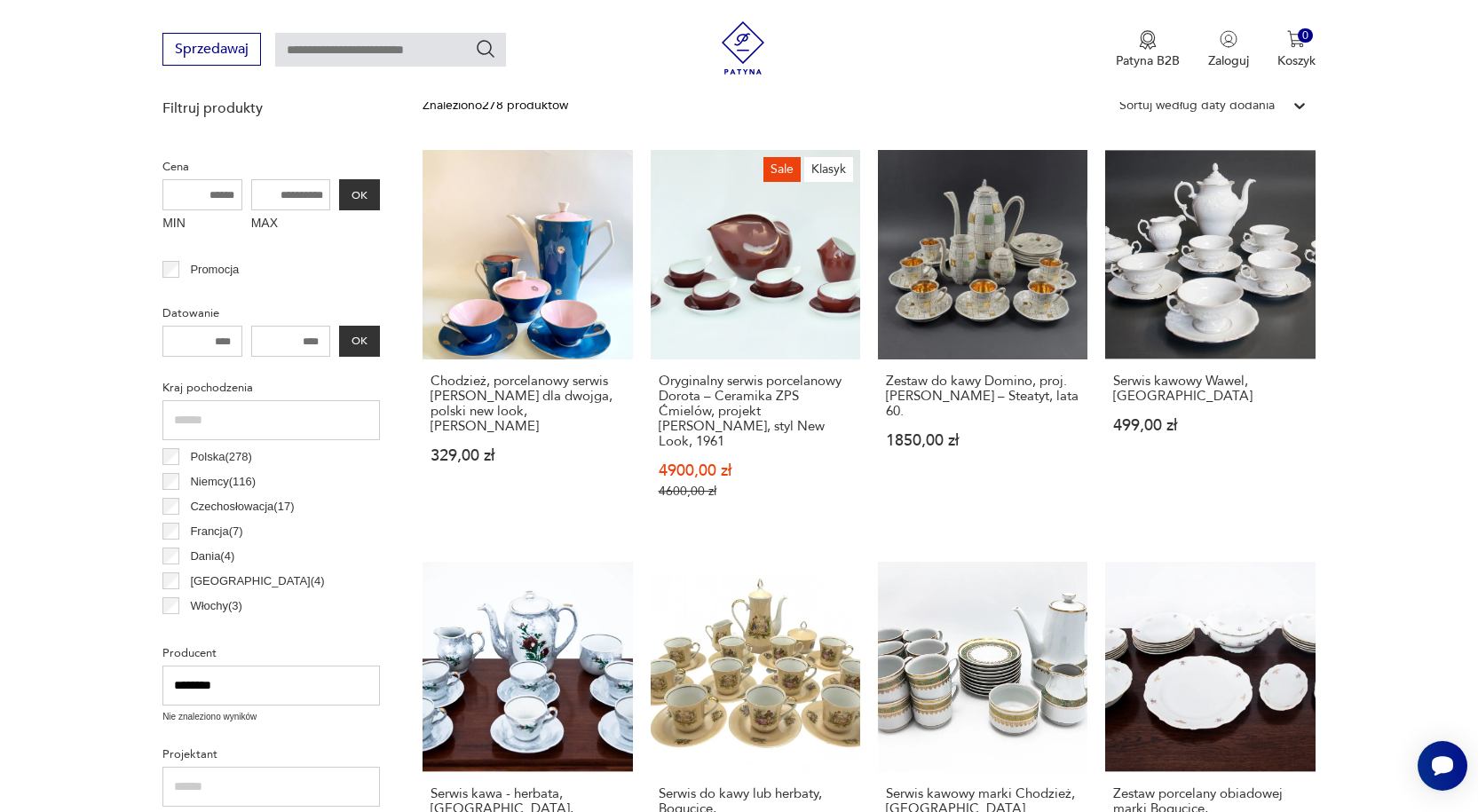
drag, startPoint x: 245, startPoint y: 682, endPoint x: 160, endPoint y: 681, distance: 85.0
type input "********"
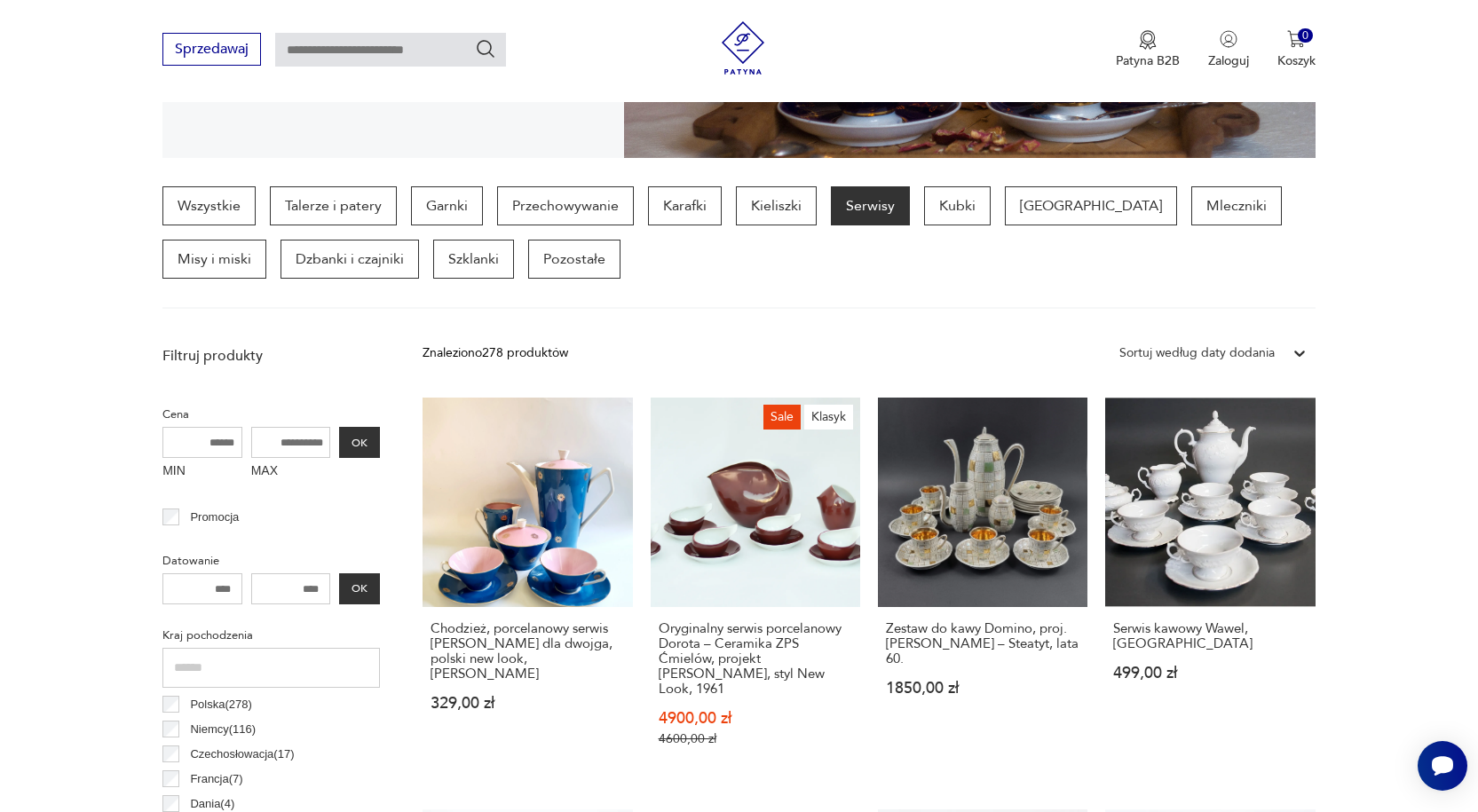
scroll to position [382, 0]
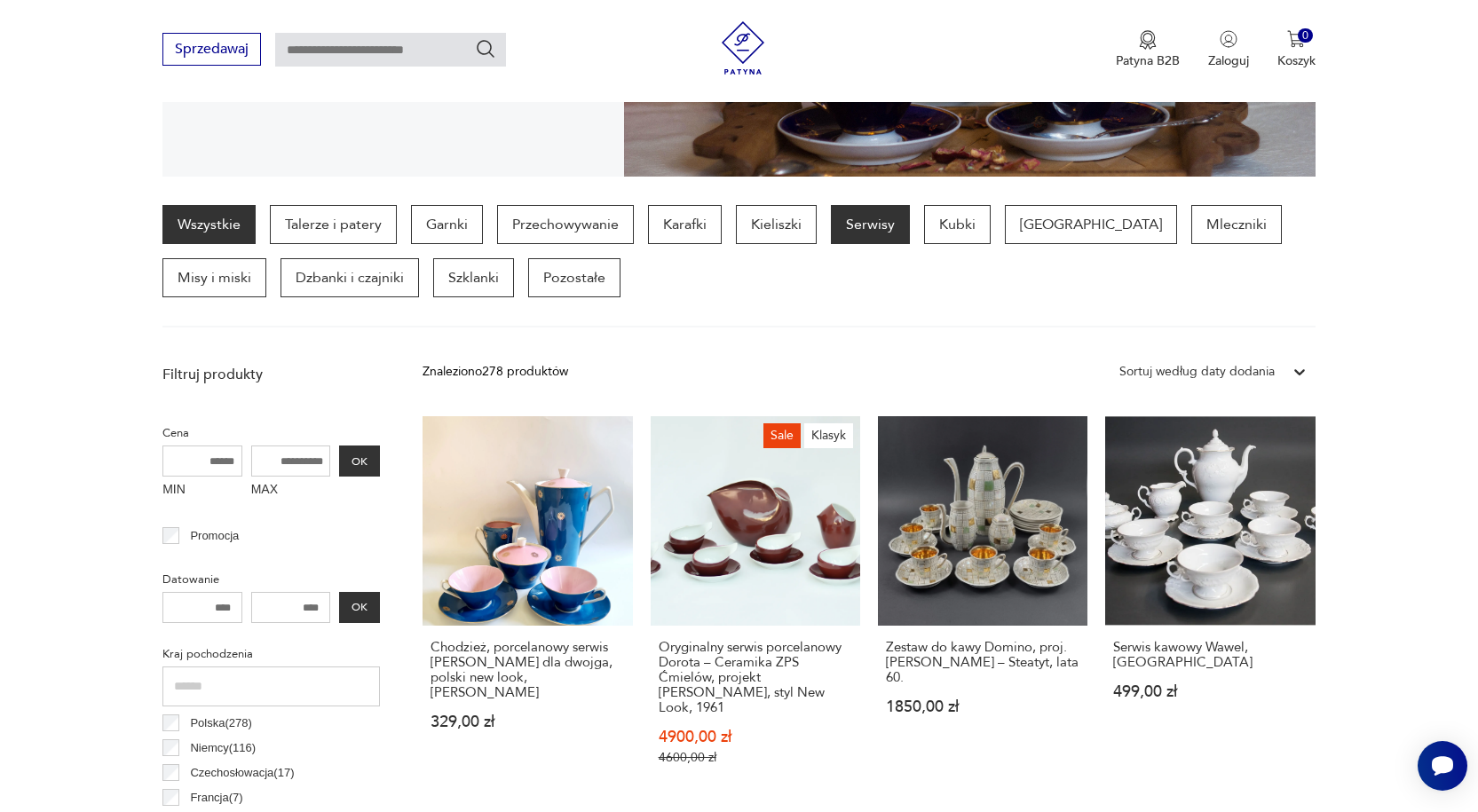
click at [207, 221] on link "Wszystkie" at bounding box center [209, 224] width 93 height 39
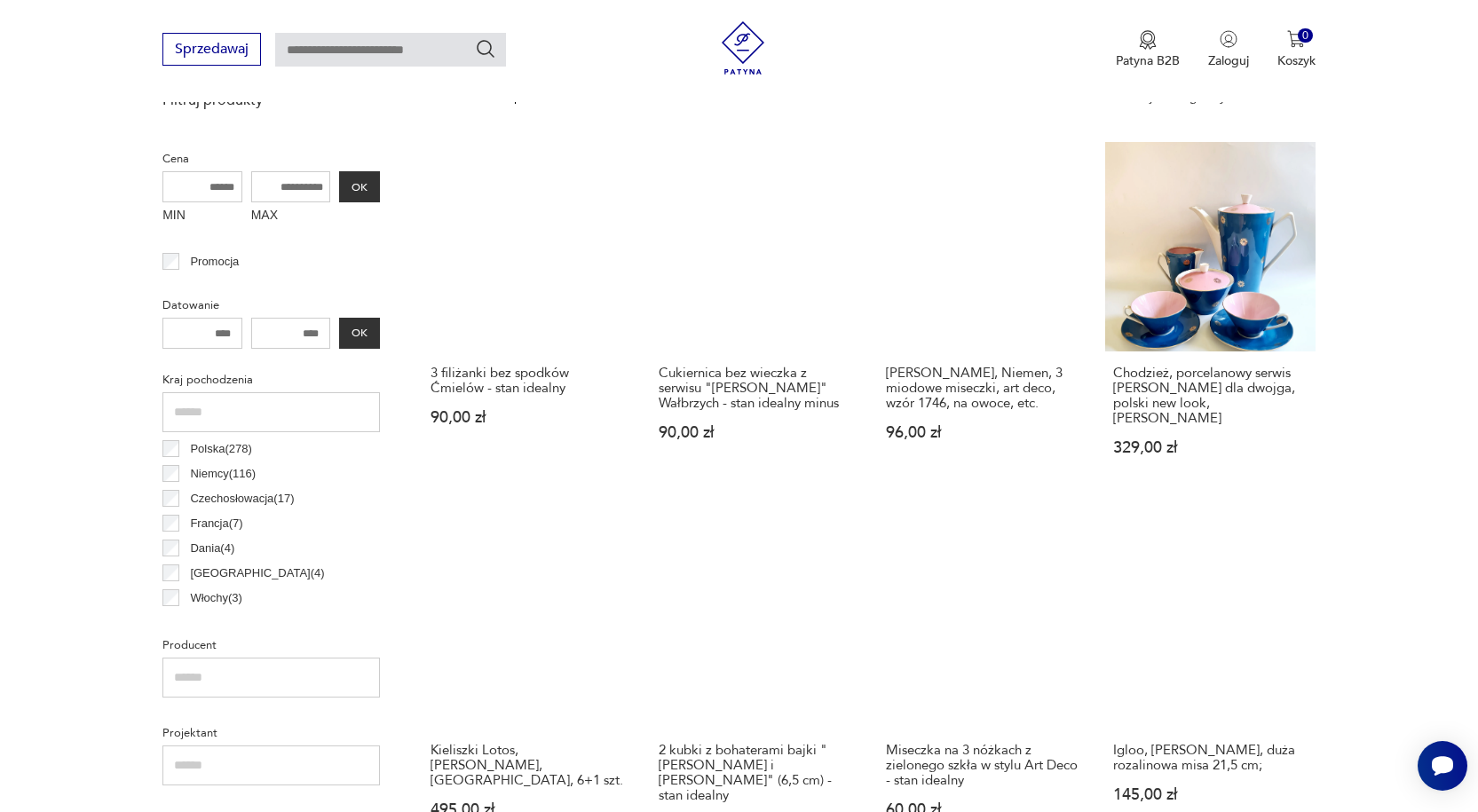
scroll to position [709, 0]
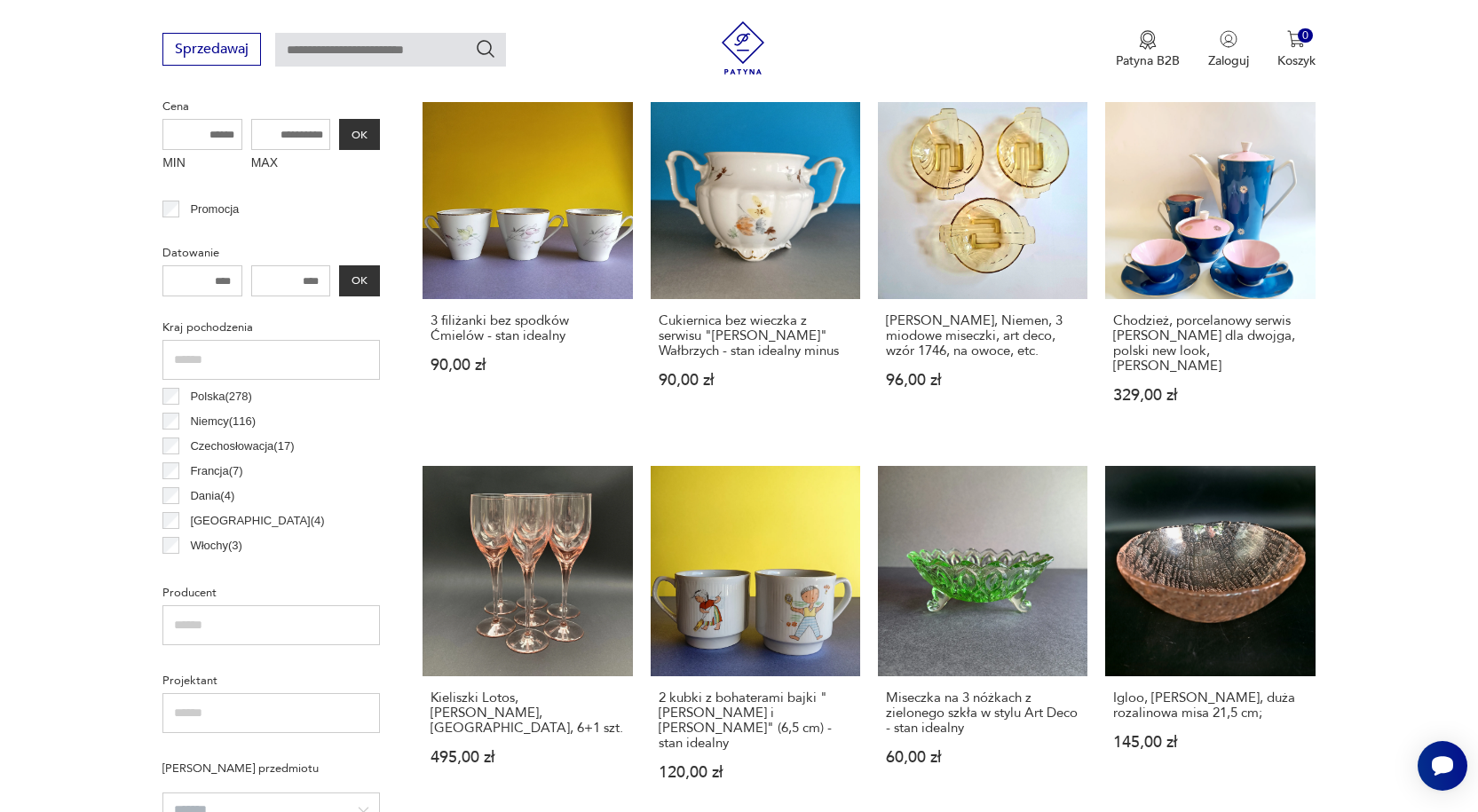
click at [229, 622] on input "text" at bounding box center [271, 624] width 218 height 40
type input "********"
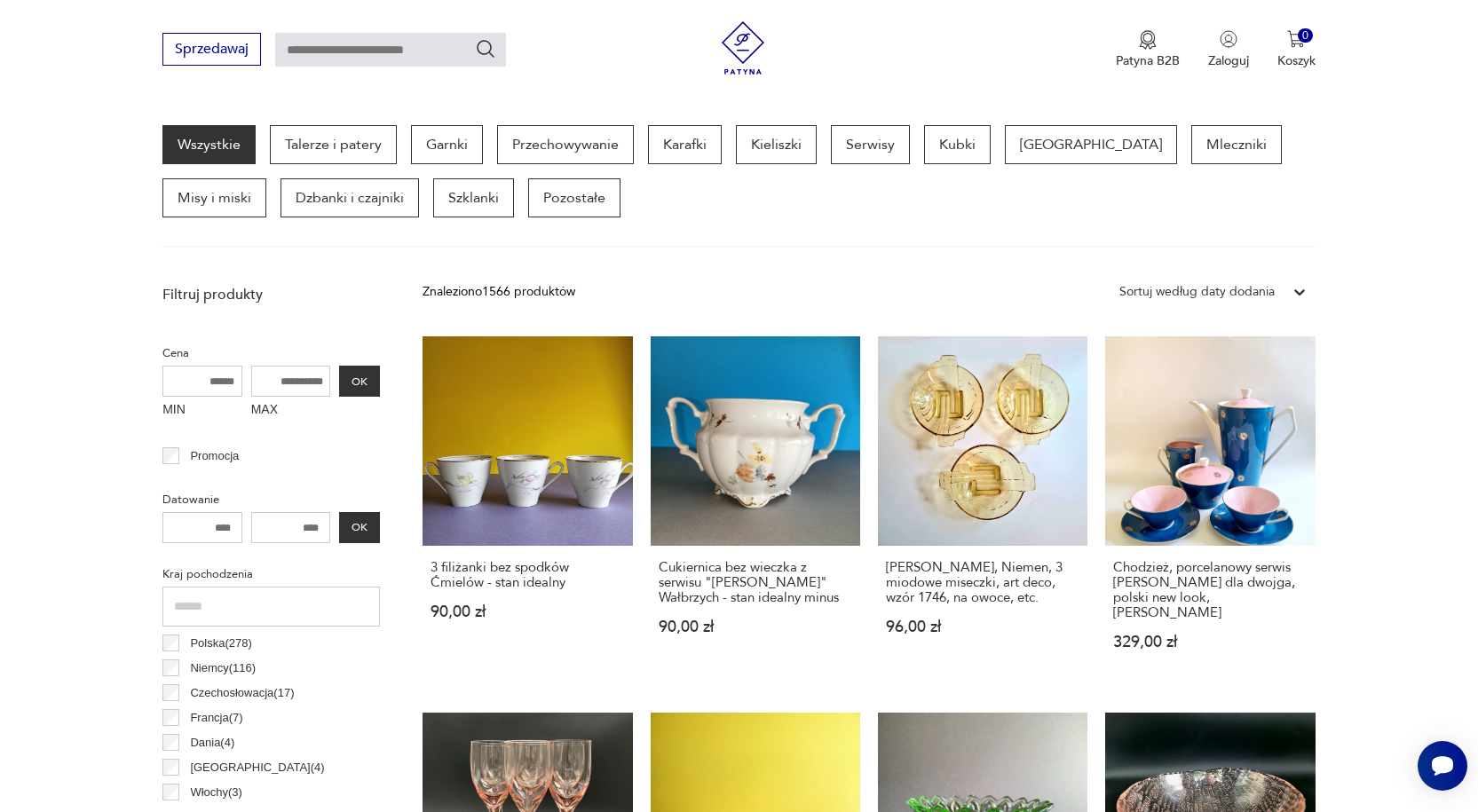
scroll to position [443, 0]
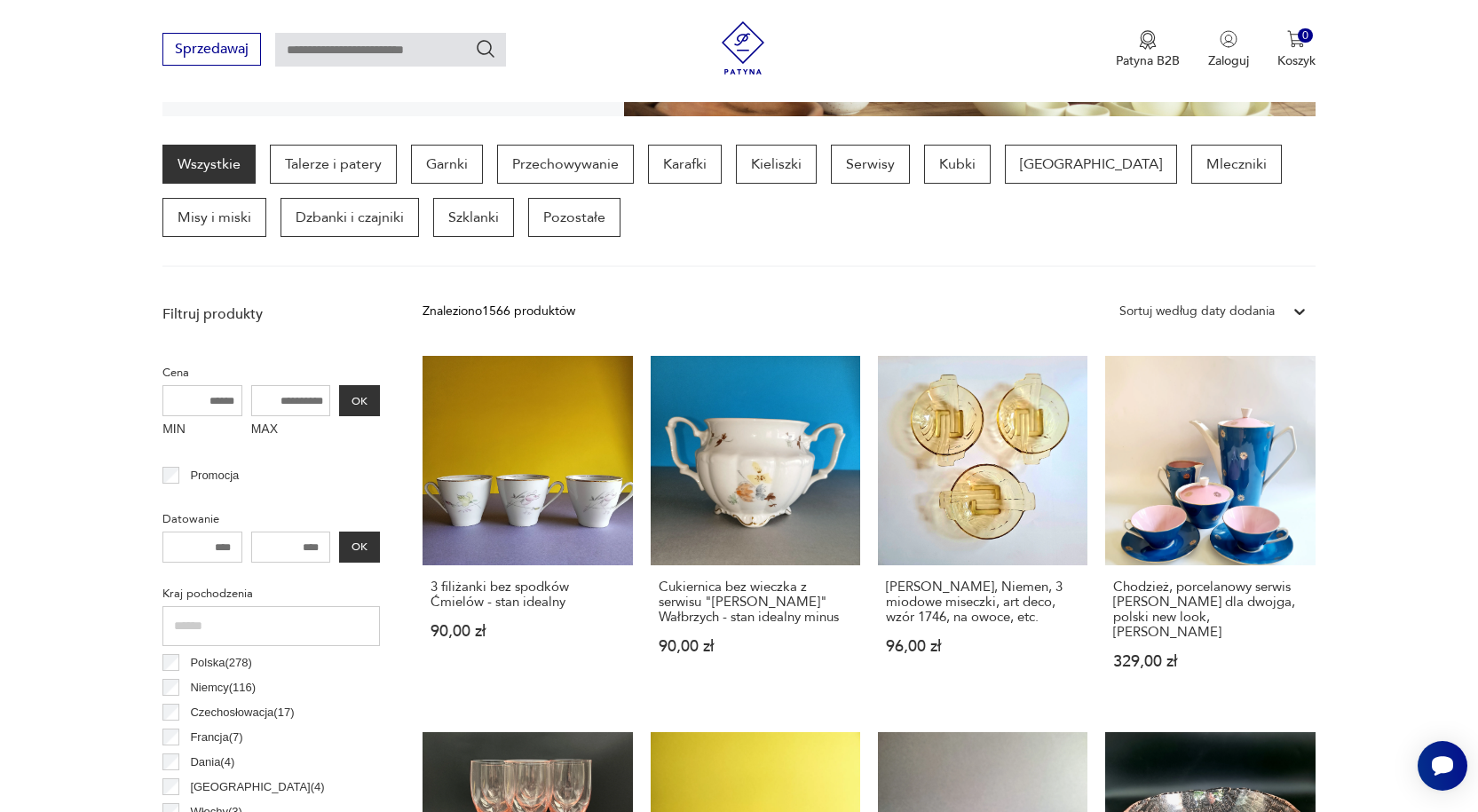
click at [346, 48] on input "text" at bounding box center [390, 50] width 231 height 34
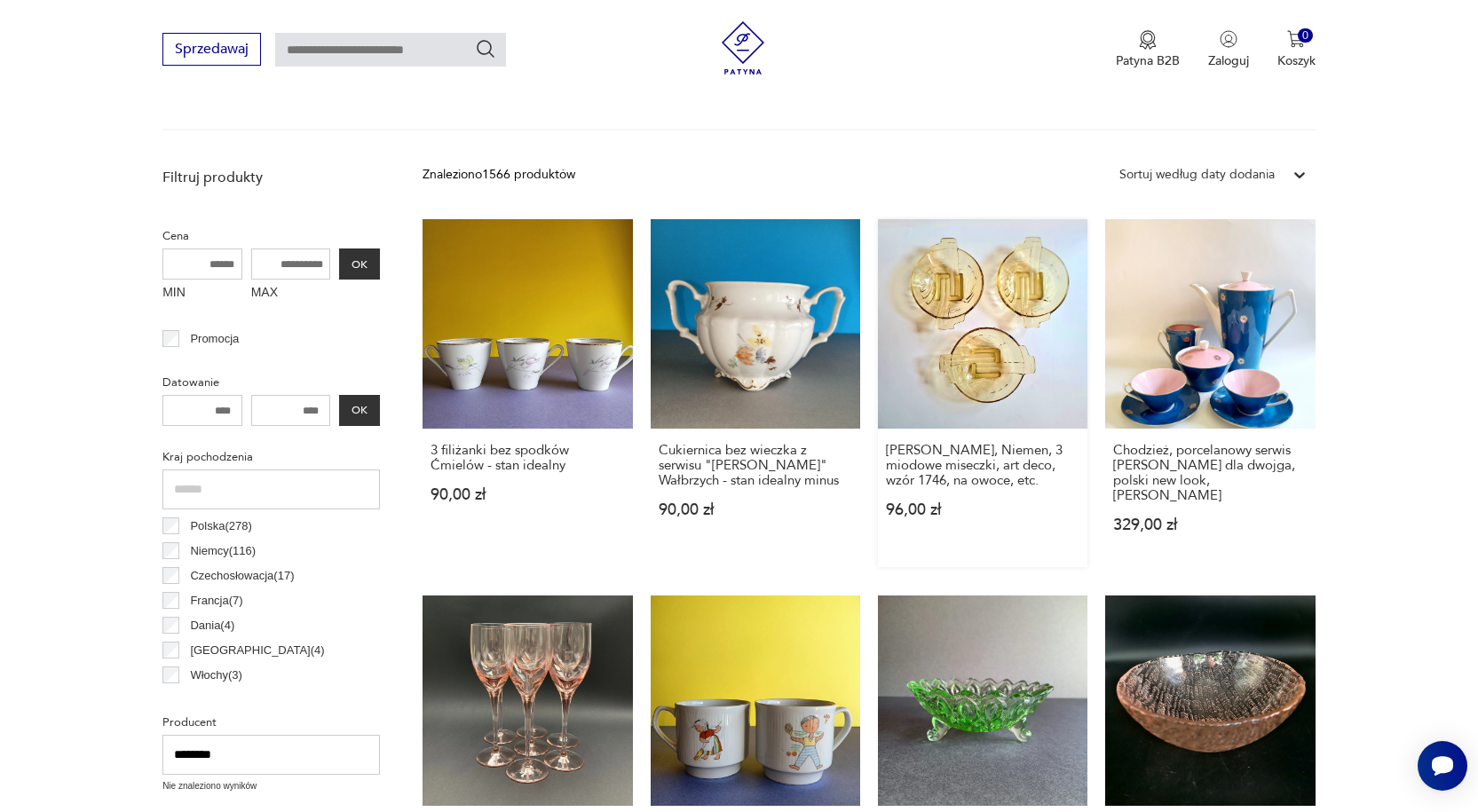
scroll to position [533, 0]
